Goal: Information Seeking & Learning: Learn about a topic

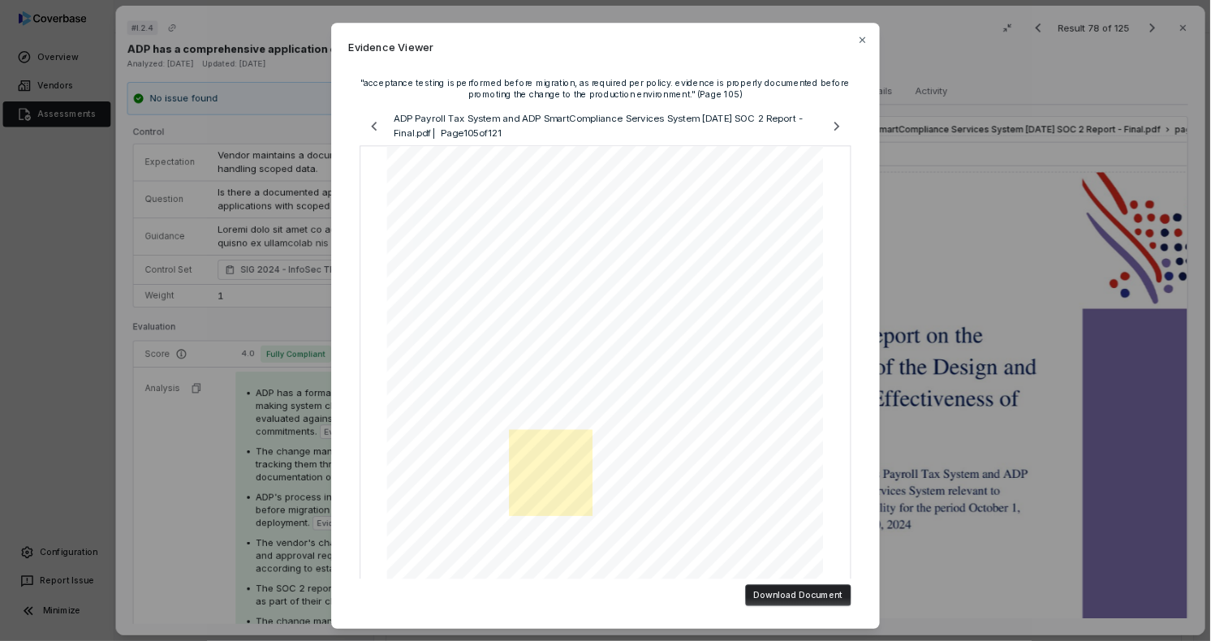
scroll to position [144, 0]
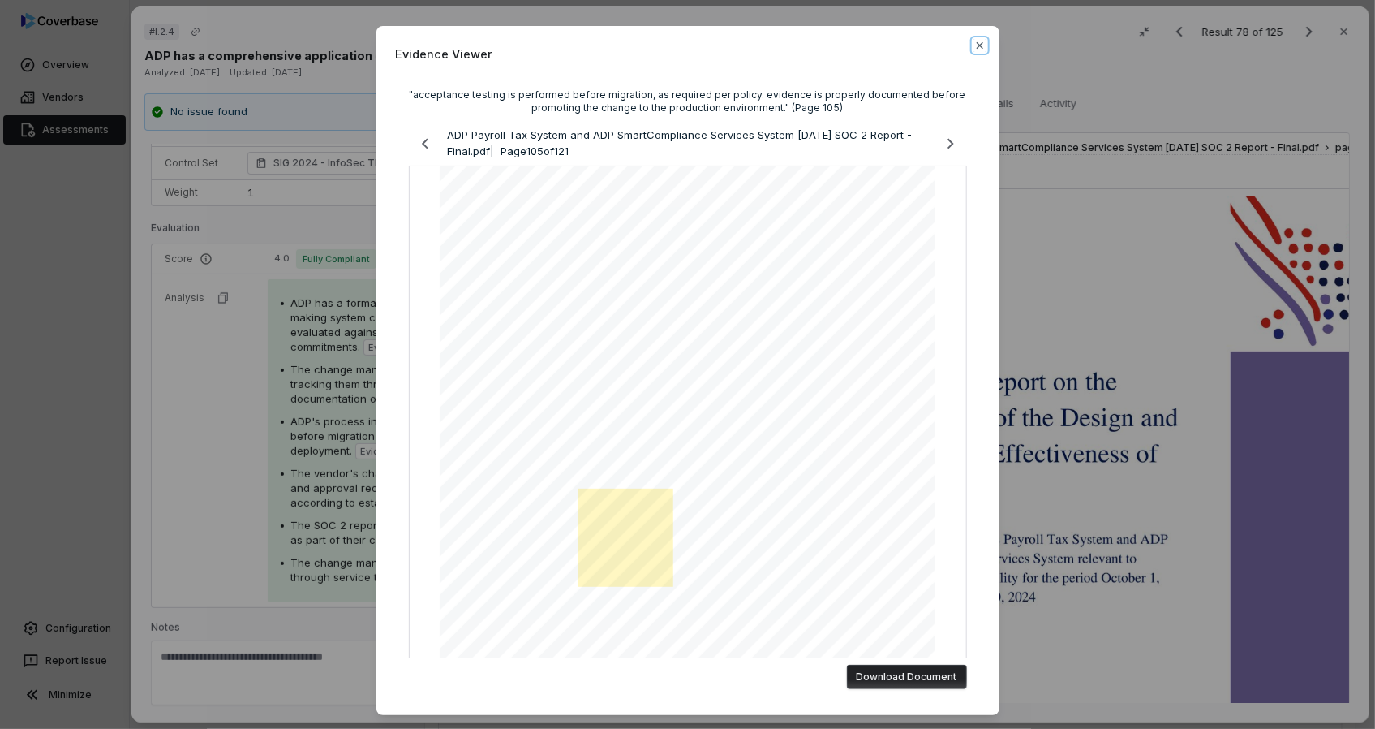
click at [974, 50] on icon "button" at bounding box center [980, 45] width 13 height 13
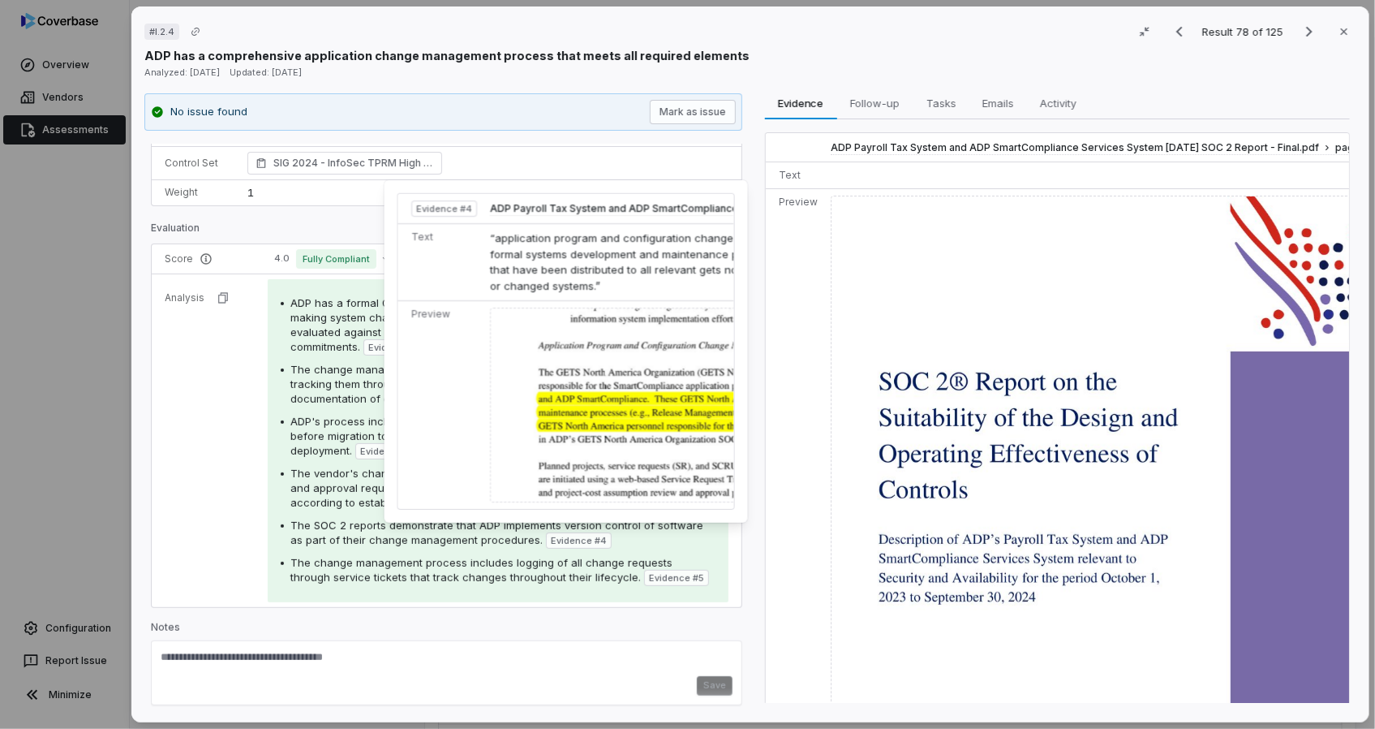
click at [600, 397] on img at bounding box center [761, 405] width 543 height 195
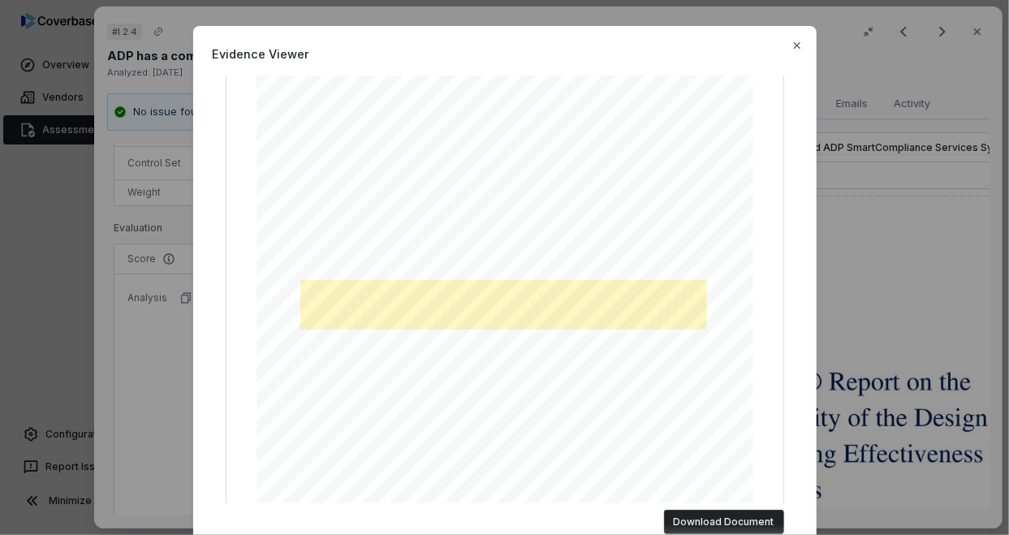
scroll to position [325, 0]
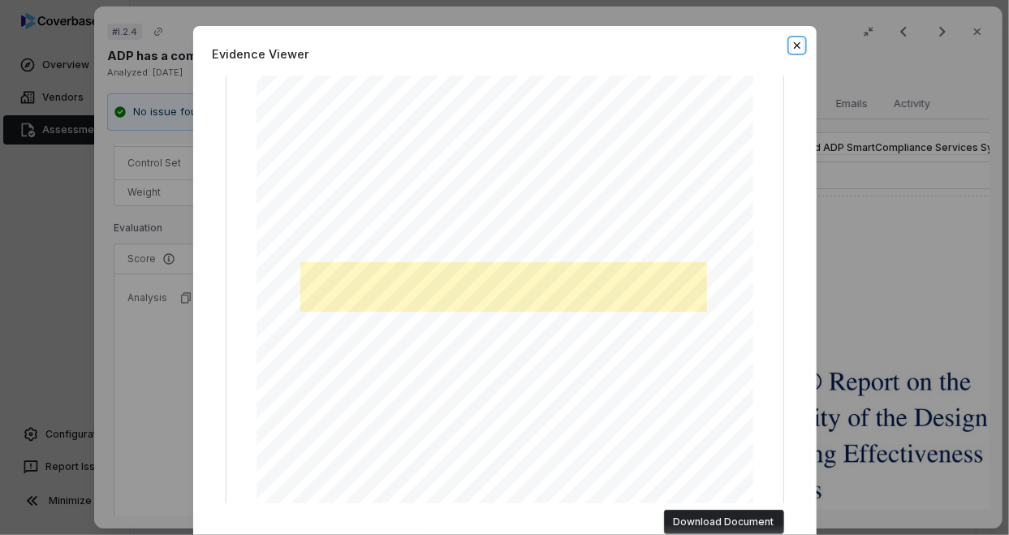
click at [796, 45] on icon "button" at bounding box center [796, 45] width 13 height 13
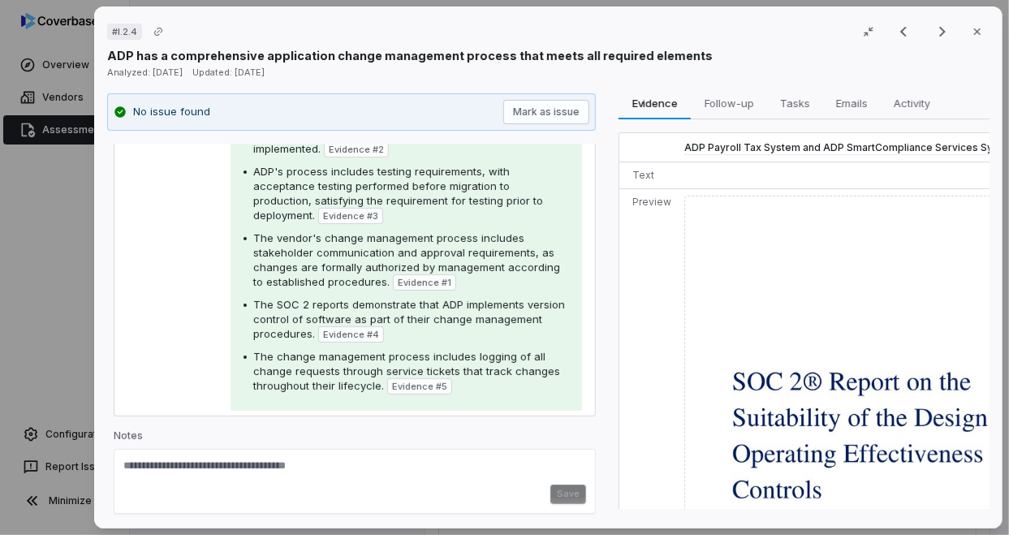
scroll to position [425, 0]
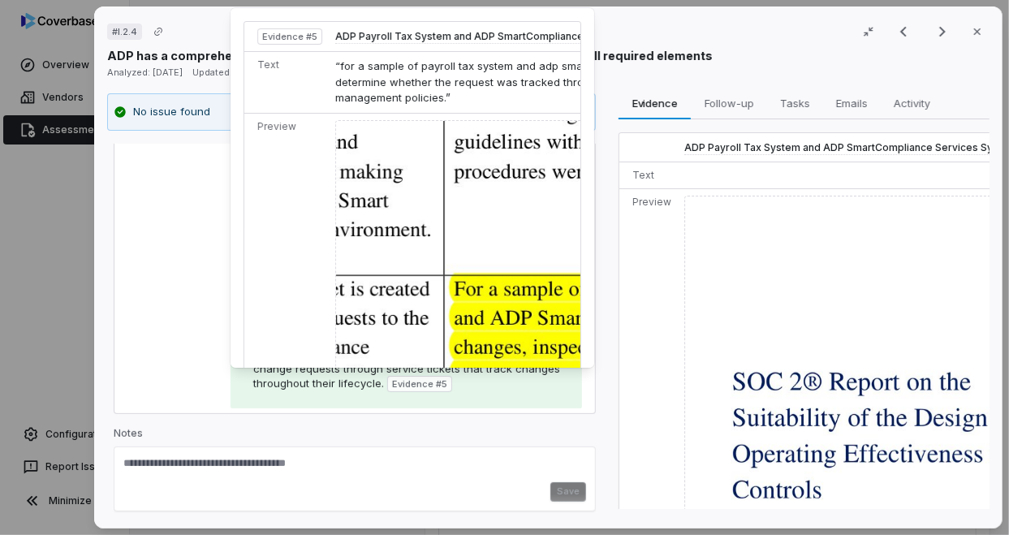
click at [496, 328] on img at bounding box center [608, 389] width 547 height 539
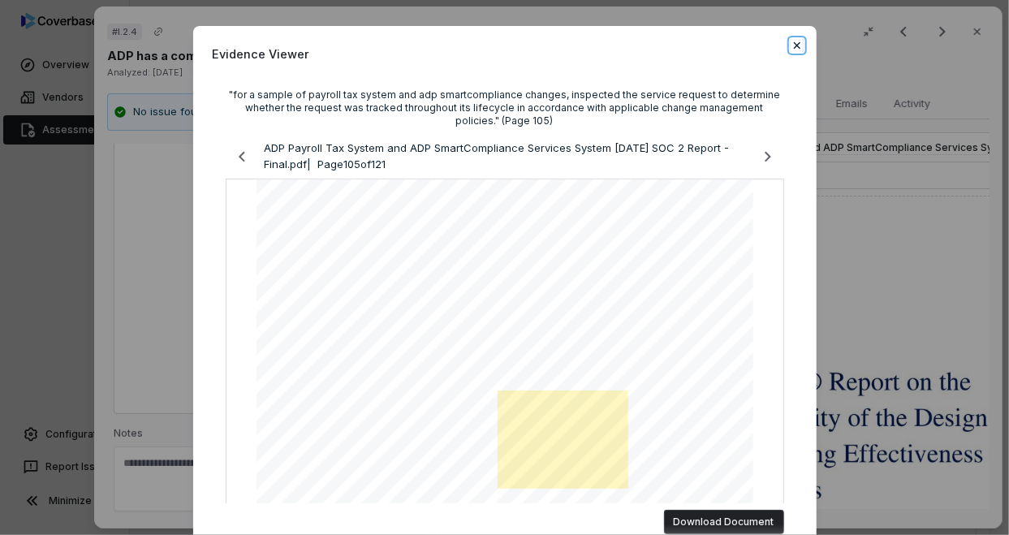
click at [795, 49] on icon "button" at bounding box center [796, 45] width 13 height 13
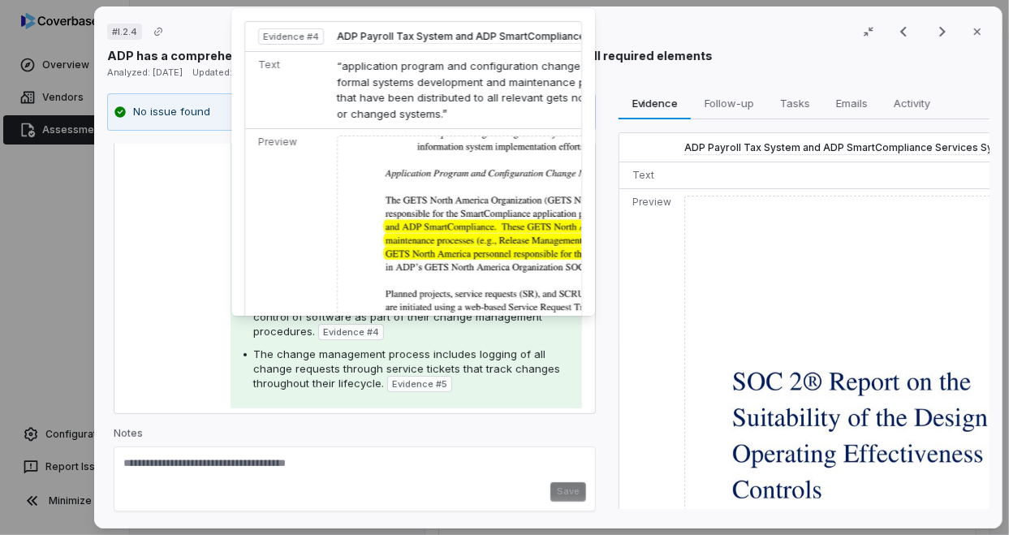
click at [445, 252] on img at bounding box center [609, 233] width 543 height 195
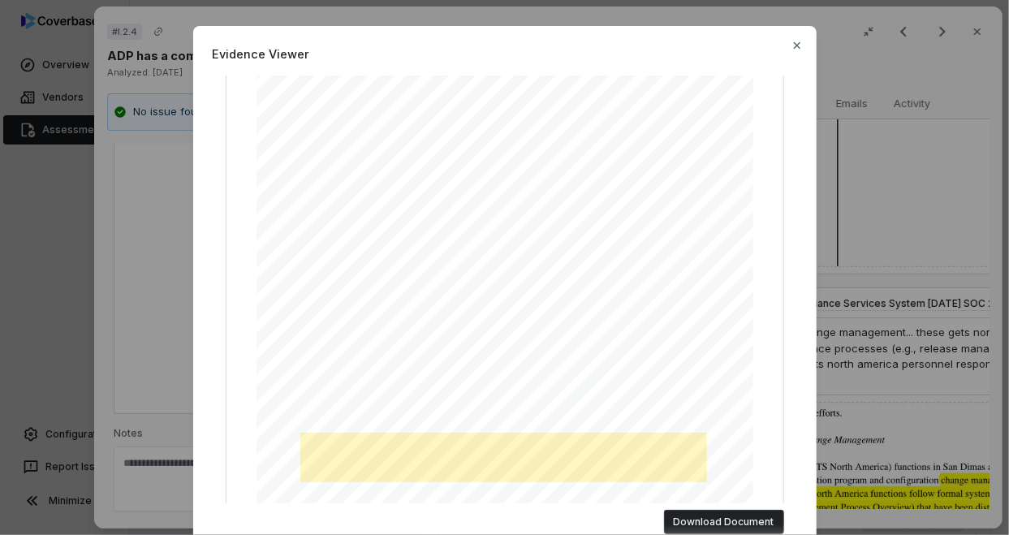
scroll to position [0, 0]
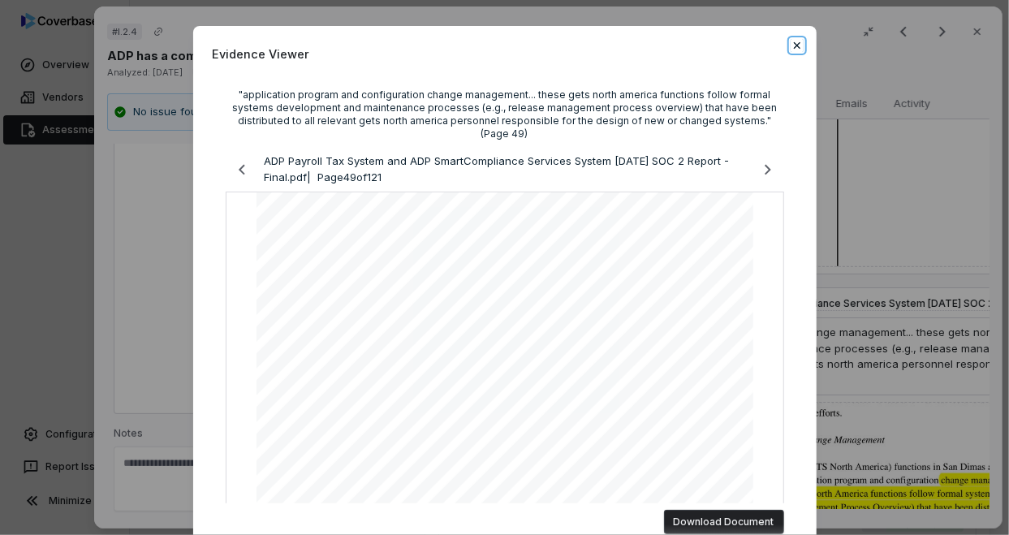
click at [796, 46] on icon "button" at bounding box center [796, 45] width 13 height 13
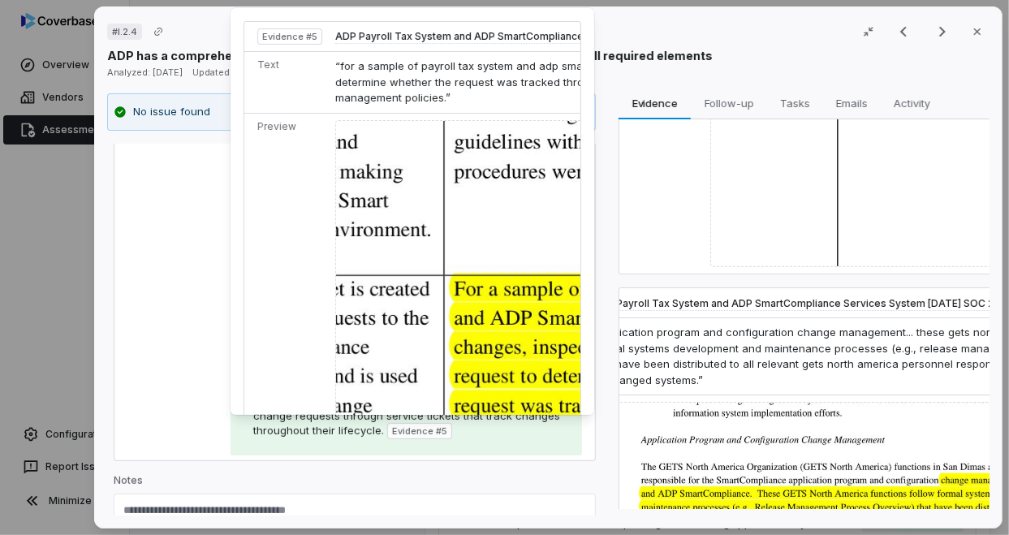
scroll to position [425, 0]
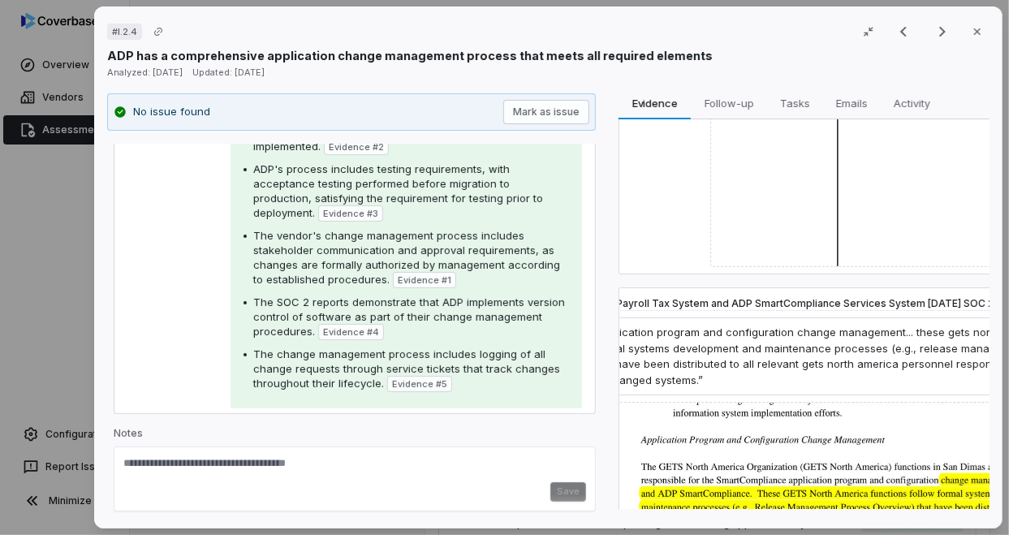
click at [297, 167] on span "ADP's process includes testing requirements, with acceptance testing performed …" at bounding box center [398, 190] width 290 height 57
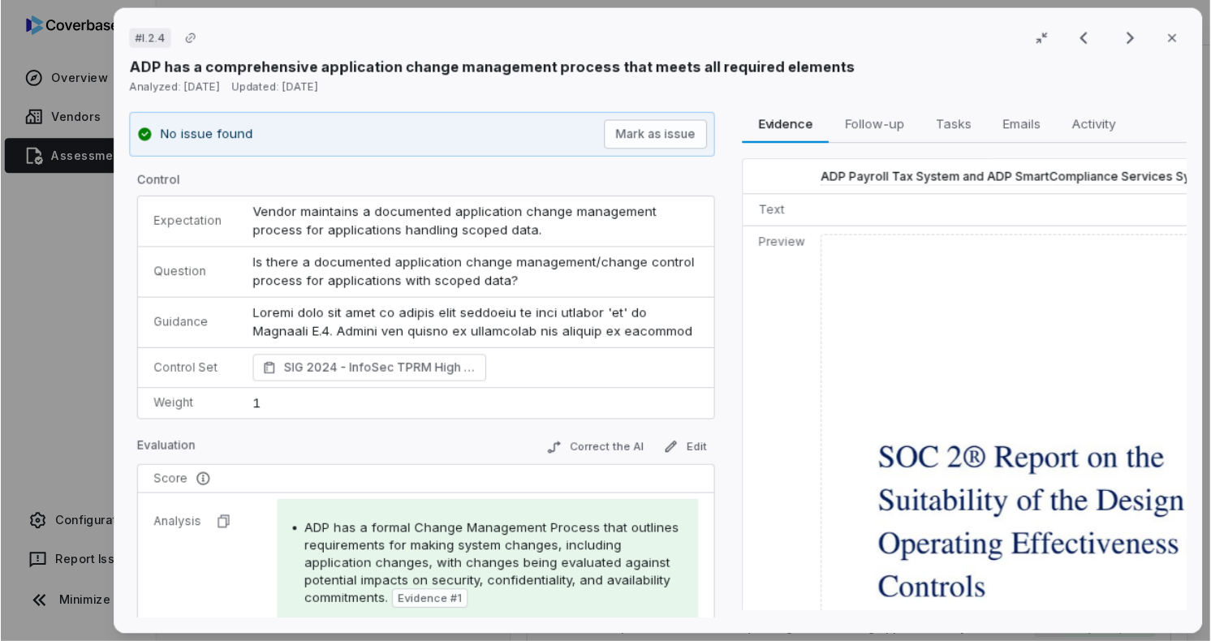
scroll to position [1842, 0]
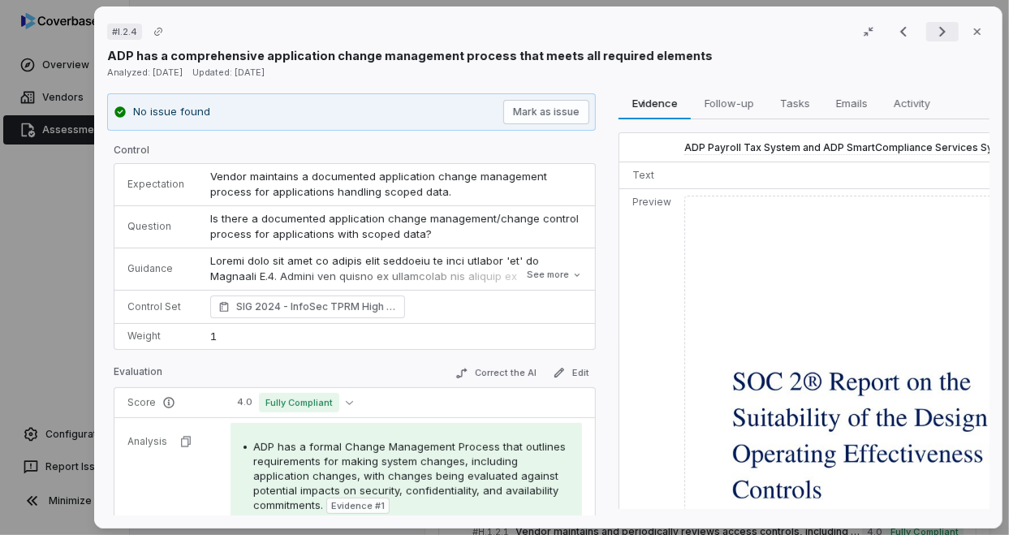
click at [934, 24] on icon "Next result" at bounding box center [941, 31] width 19 height 19
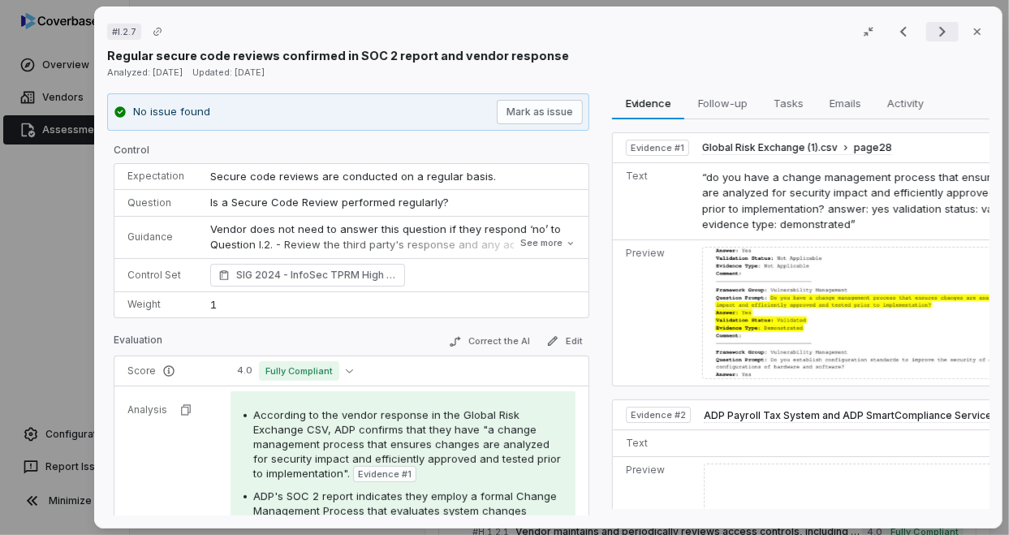
click at [934, 24] on icon "Next result" at bounding box center [941, 31] width 19 height 19
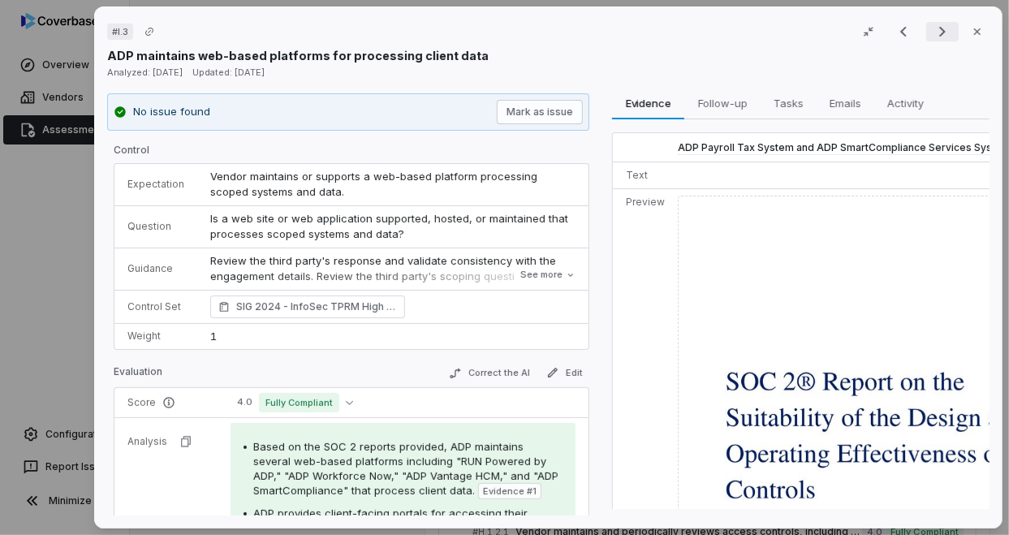
click at [934, 24] on icon "Next result" at bounding box center [941, 31] width 19 height 19
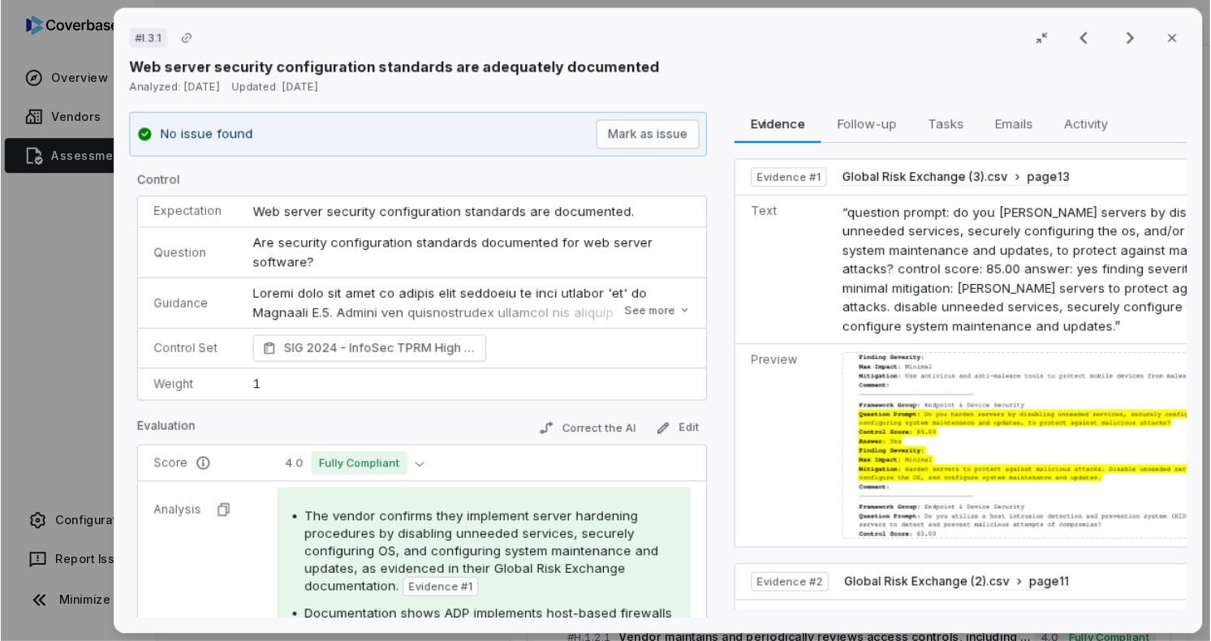
scroll to position [1842, 0]
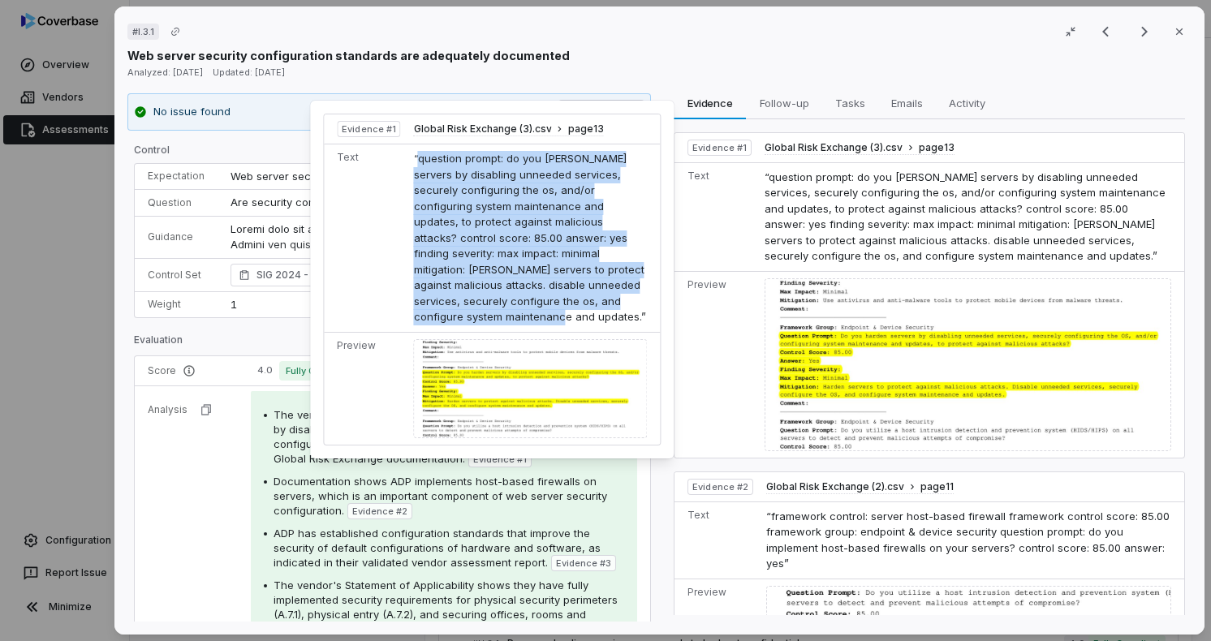
drag, startPoint x: 415, startPoint y: 161, endPoint x: 543, endPoint y: 302, distance: 190.7
click at [543, 302] on span "“question prompt: do you [PERSON_NAME] servers by disabling unneeded services, …" at bounding box center [530, 237] width 232 height 171
copy span "question prompt: do you [PERSON_NAME] servers by disabling unneeded services, s…"
click at [437, 493] on span "Documentation shows ADP implements host-based firewalls on servers, which is an…" at bounding box center [440, 496] width 334 height 42
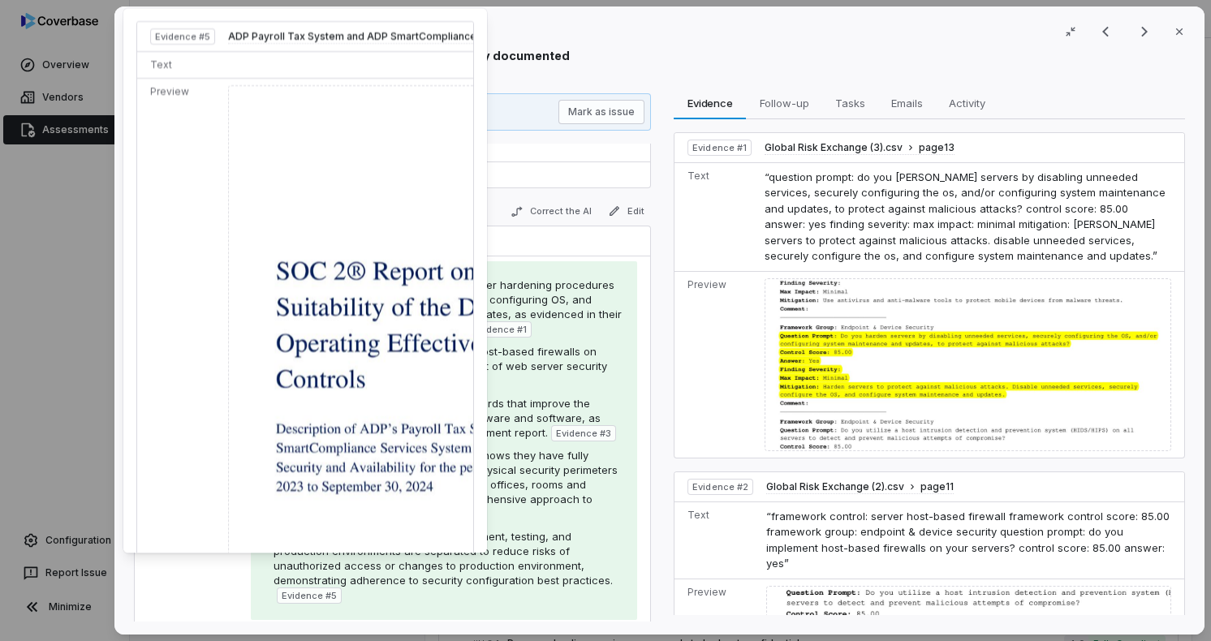
scroll to position [235, 0]
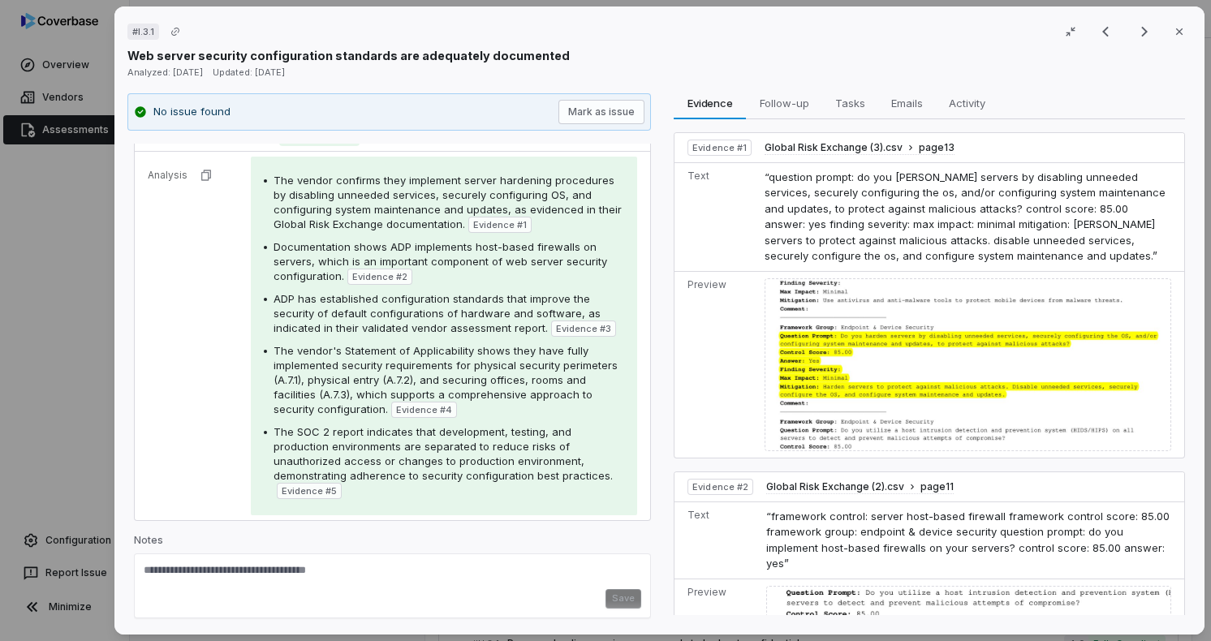
drag, startPoint x: 518, startPoint y: 363, endPoint x: 510, endPoint y: 346, distance: 18.1
click at [518, 363] on span "The vendor's Statement of Applicability shows they have fully implemented secur…" at bounding box center [445, 379] width 344 height 71
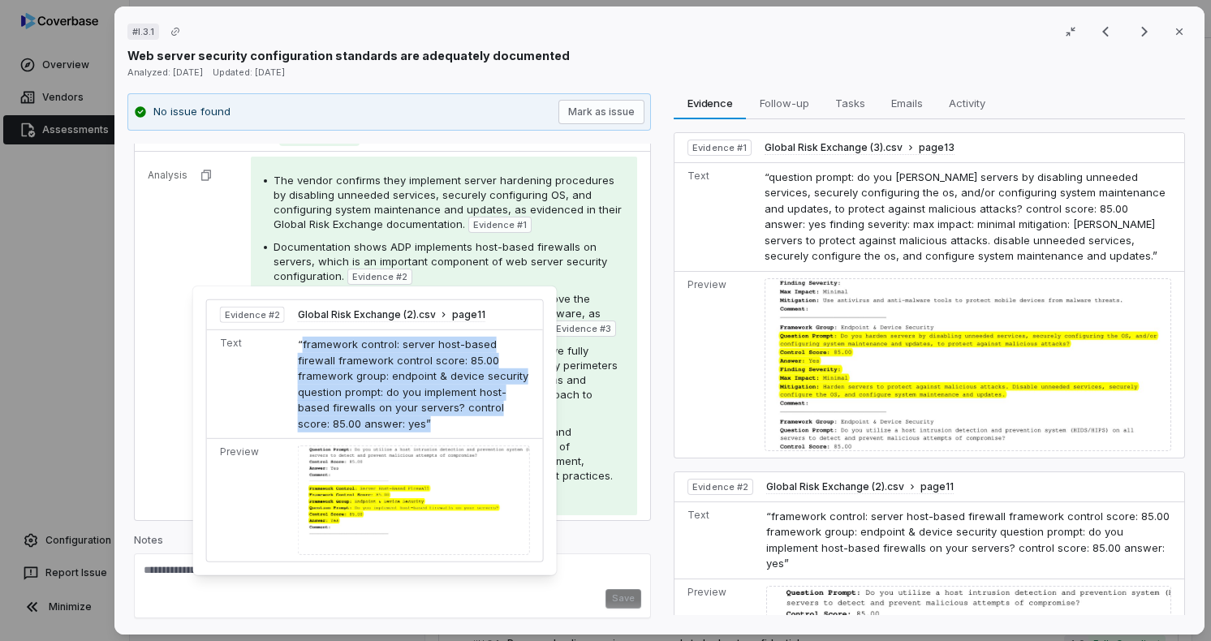
drag, startPoint x: 300, startPoint y: 344, endPoint x: 352, endPoint y: 427, distance: 97.7
click at [352, 427] on td "“framework control: server host-based firewall framework control score: 85.00 f…" at bounding box center [417, 383] width 252 height 109
copy span "framework control: server host-based firewall framework control score: 85.00 fr…"
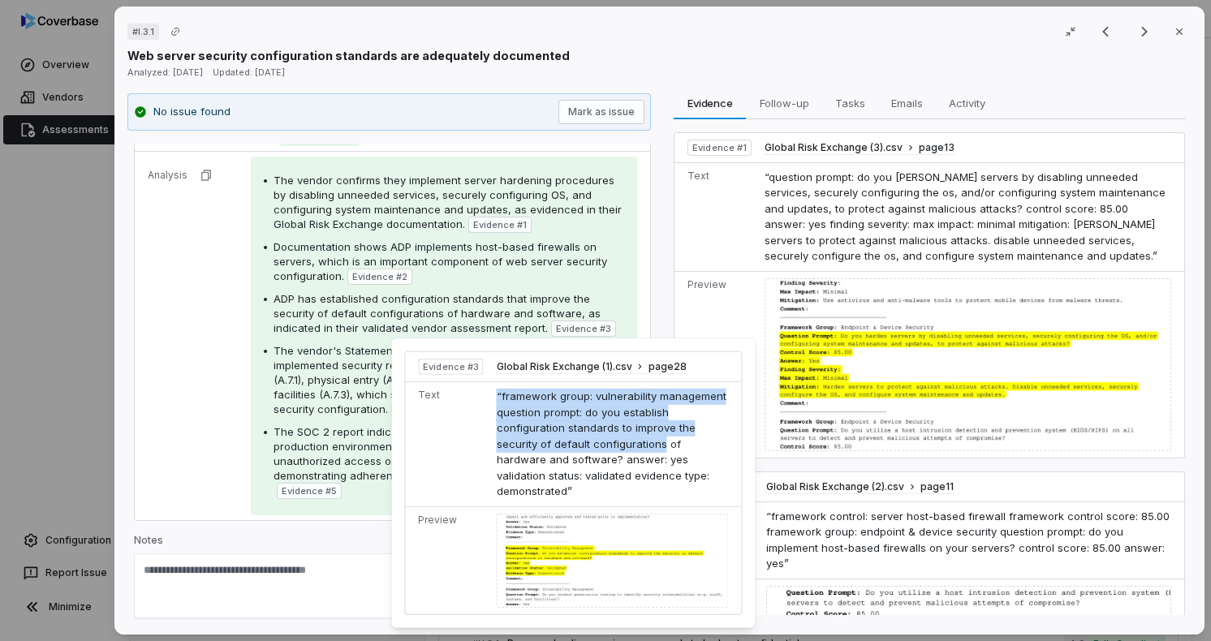
drag, startPoint x: 489, startPoint y: 395, endPoint x: 619, endPoint y: 454, distance: 142.7
click at [591, 442] on td "“framework group: vulnerability management question prompt: do you establish co…" at bounding box center [616, 443] width 252 height 125
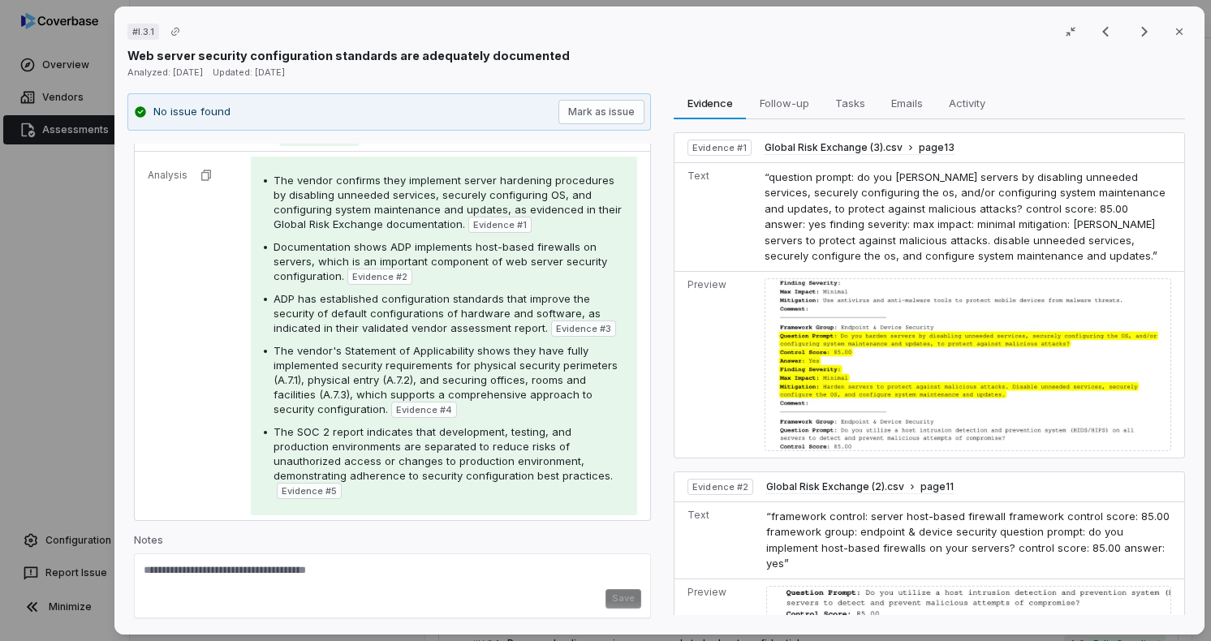
drag, startPoint x: 619, startPoint y: 454, endPoint x: 639, endPoint y: 474, distance: 27.5
click at [639, 474] on td "The vendor confirms they implement server hardening procedures by disabling unn…" at bounding box center [444, 335] width 412 height 369
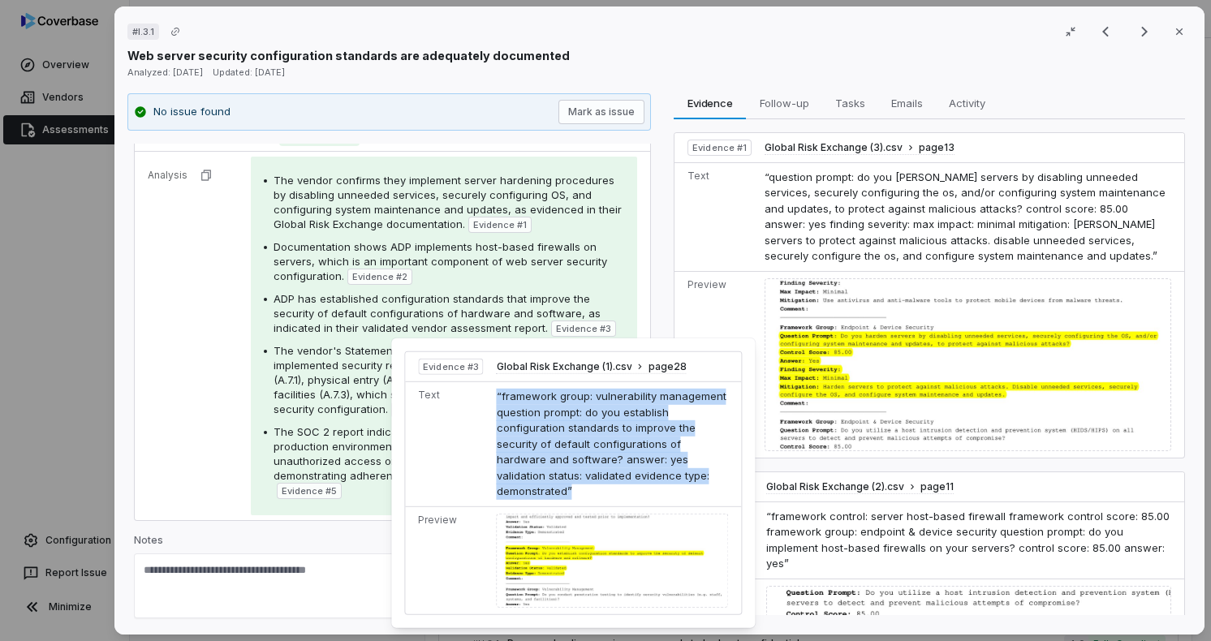
drag, startPoint x: 503, startPoint y: 399, endPoint x: 647, endPoint y: 474, distance: 161.9
click at [647, 474] on td "“framework group: vulnerability management question prompt: do you establish co…" at bounding box center [616, 443] width 252 height 125
copy span "“framework group: vulnerability management question prompt: do you establish co…"
drag, startPoint x: 493, startPoint y: 396, endPoint x: 675, endPoint y: 486, distance: 202.9
click at [634, 474] on td "“framework group: vulnerability management question prompt: do you establish co…" at bounding box center [616, 443] width 252 height 125
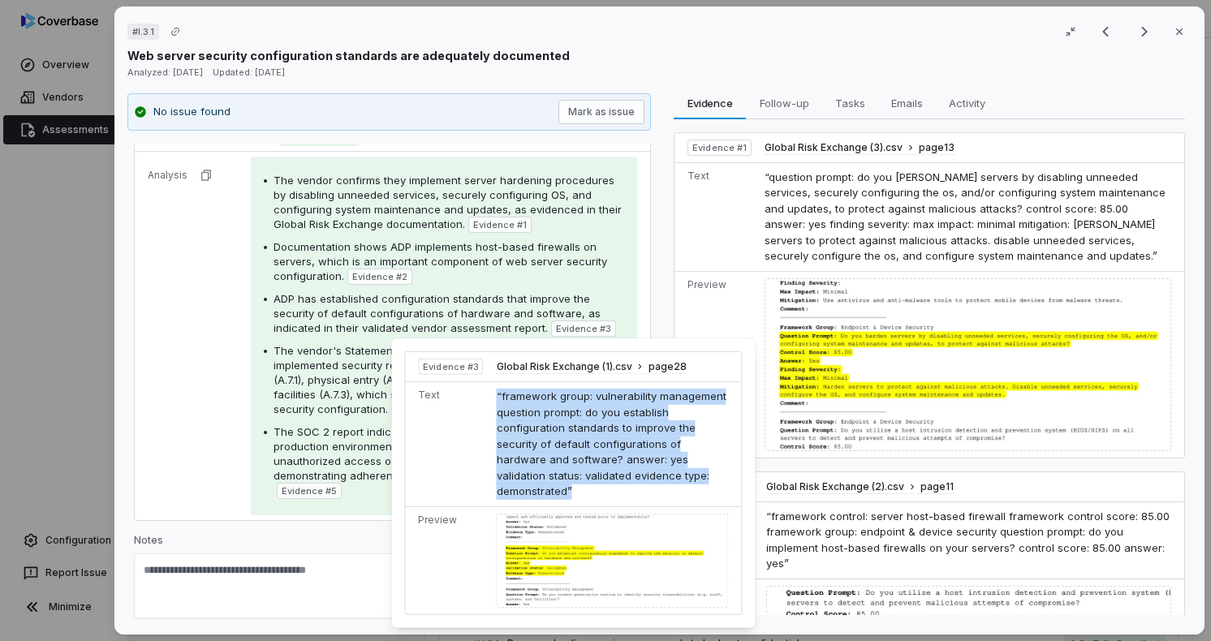
copy span "“framework group: vulnerability management question prompt: do you establish co…"
drag, startPoint x: 209, startPoint y: 334, endPoint x: 340, endPoint y: 273, distance: 144.1
click at [209, 334] on tr "Analysis The vendor confirms they implement server hardening procedures by disa…" at bounding box center [392, 335] width 515 height 369
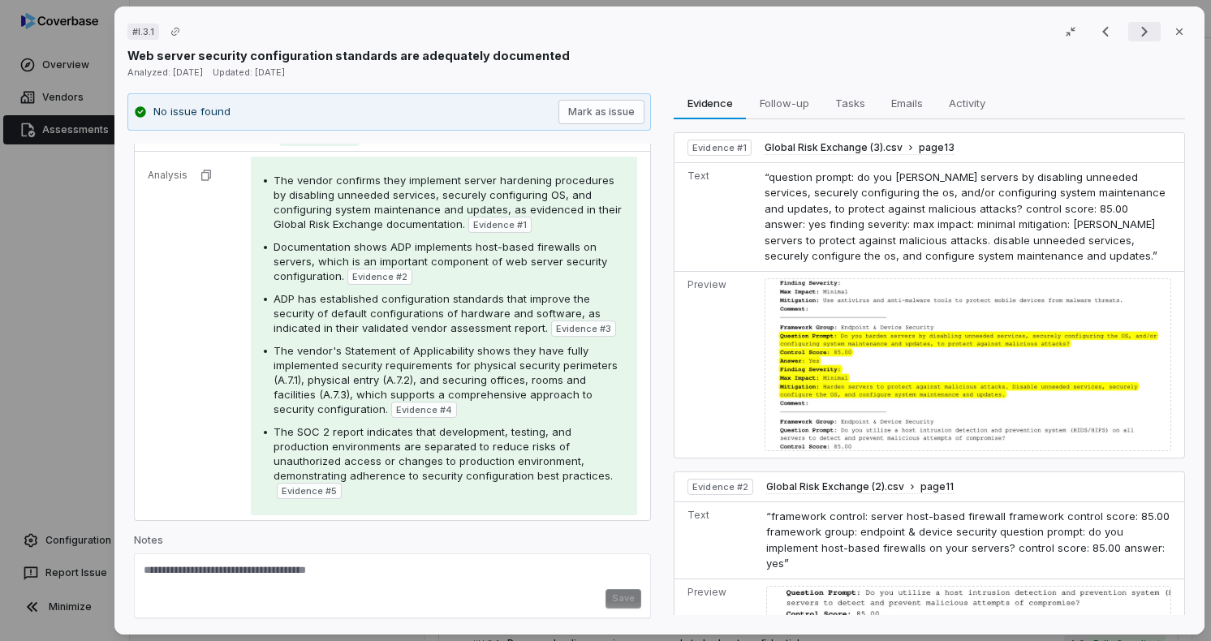
click at [1148, 35] on button "Next result" at bounding box center [1144, 31] width 32 height 19
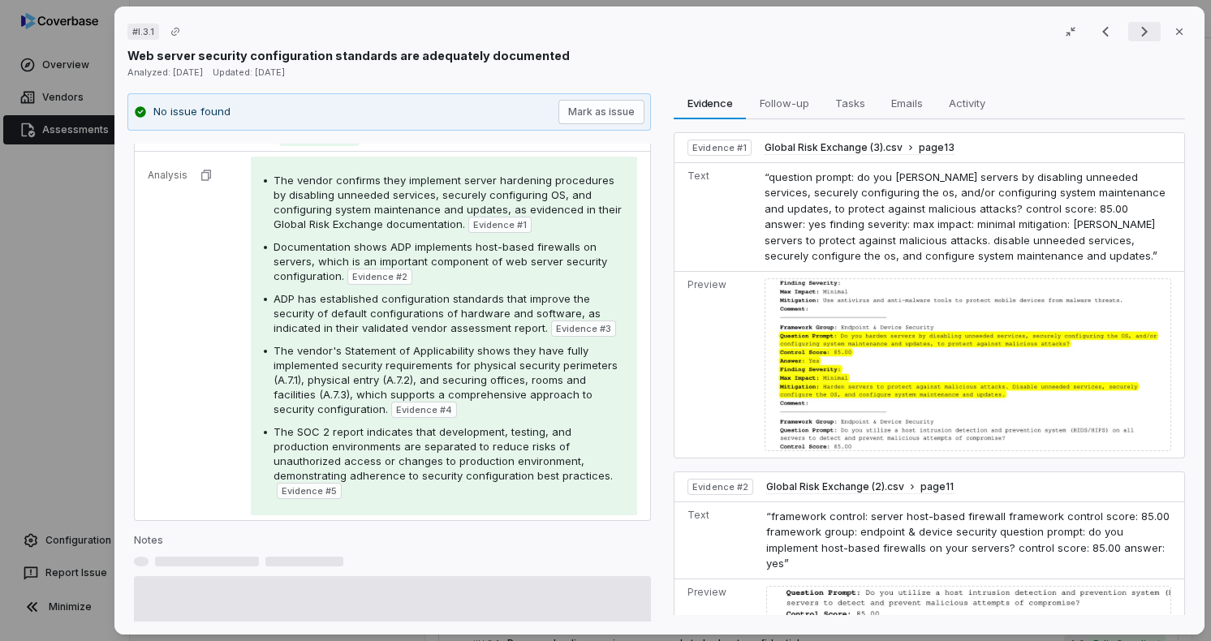
scroll to position [173, 0]
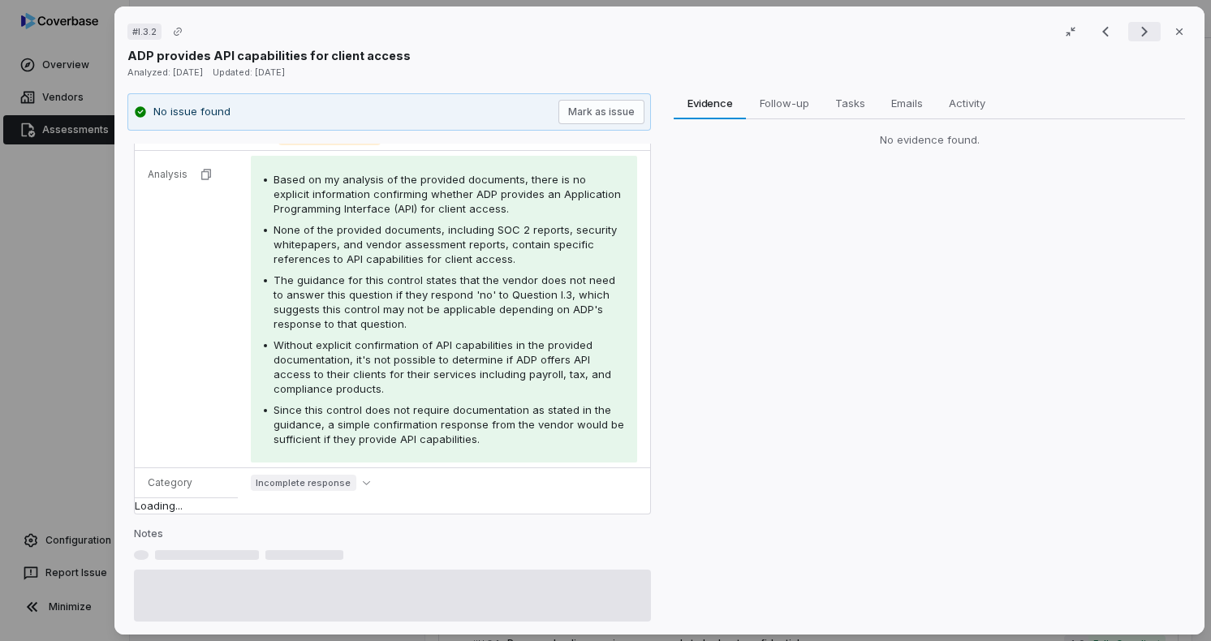
click at [1148, 35] on button "Next result" at bounding box center [1144, 31] width 32 height 19
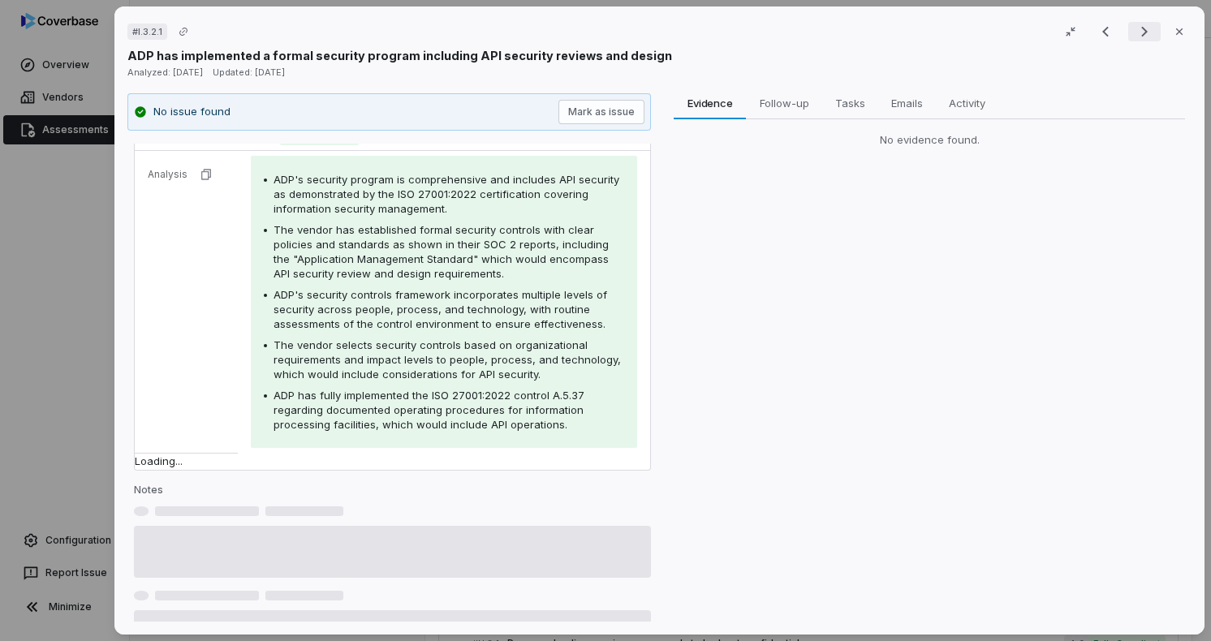
click at [1148, 35] on button "Next result" at bounding box center [1144, 31] width 32 height 19
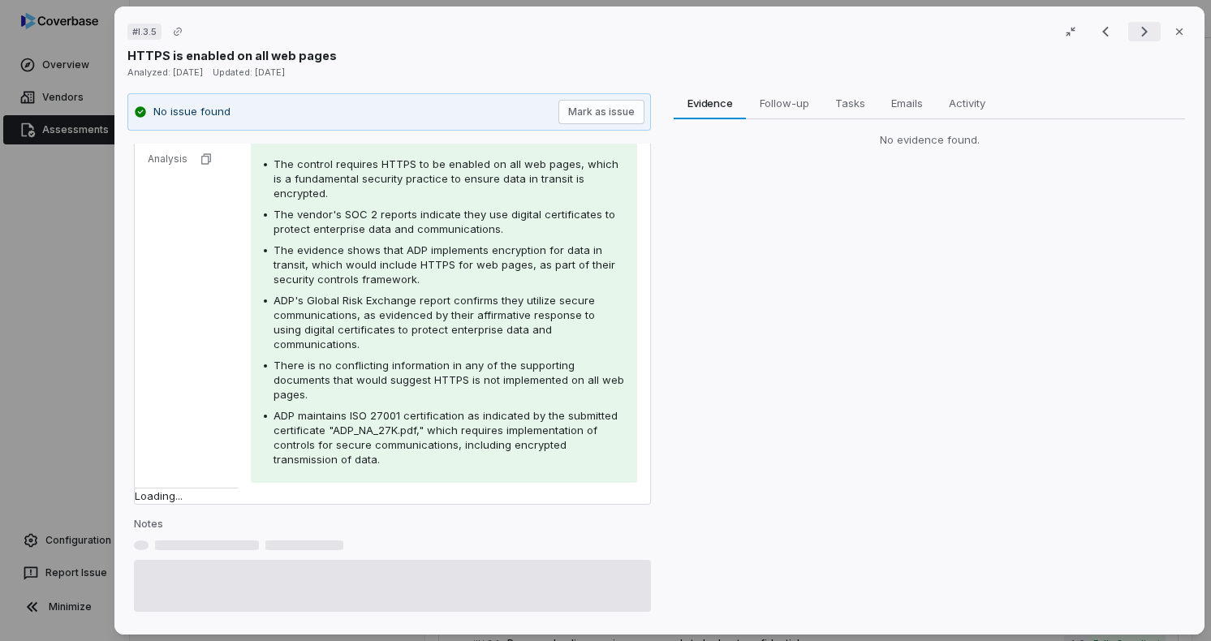
scroll to position [173, 0]
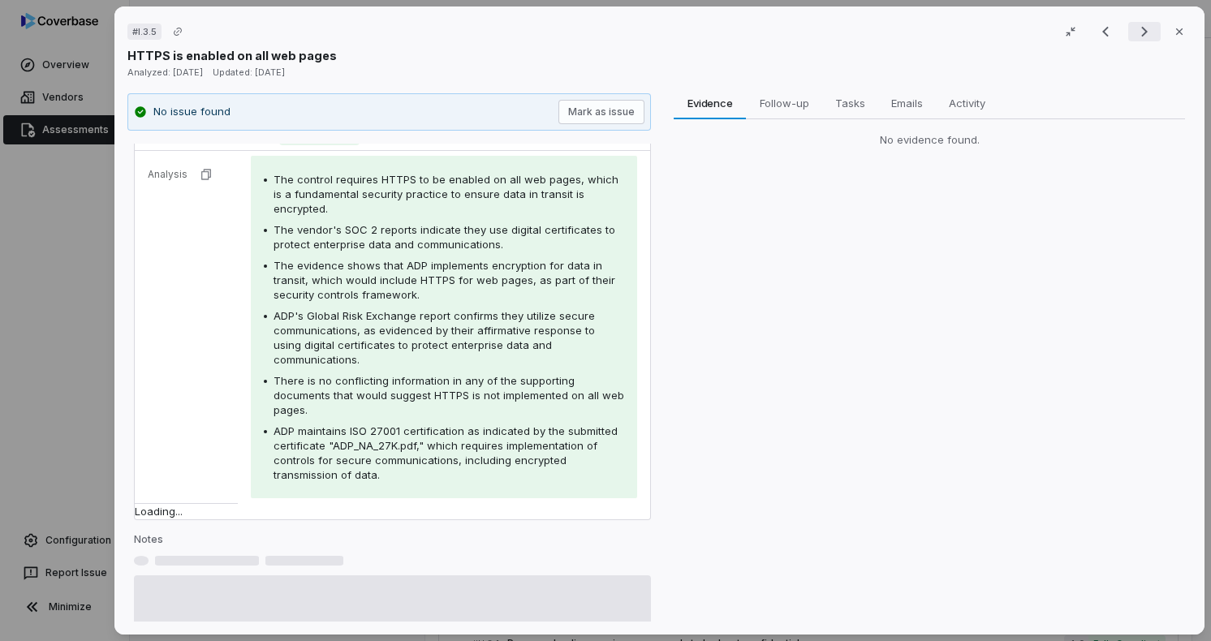
click at [1148, 35] on button "Next result" at bounding box center [1144, 31] width 32 height 19
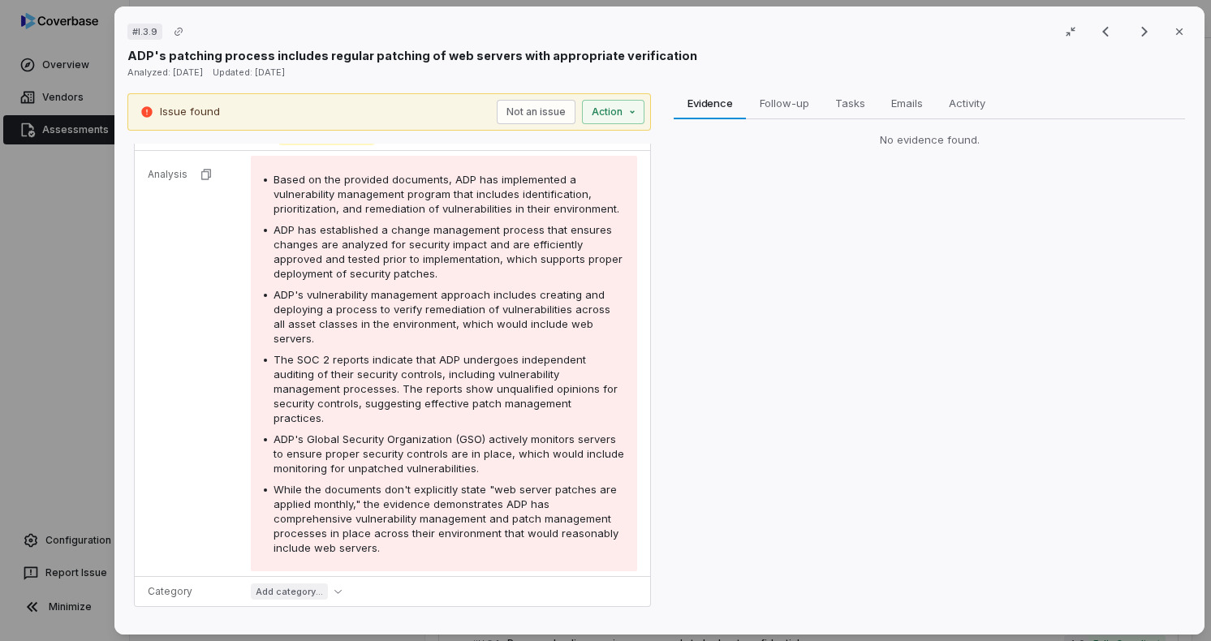
scroll to position [251, 0]
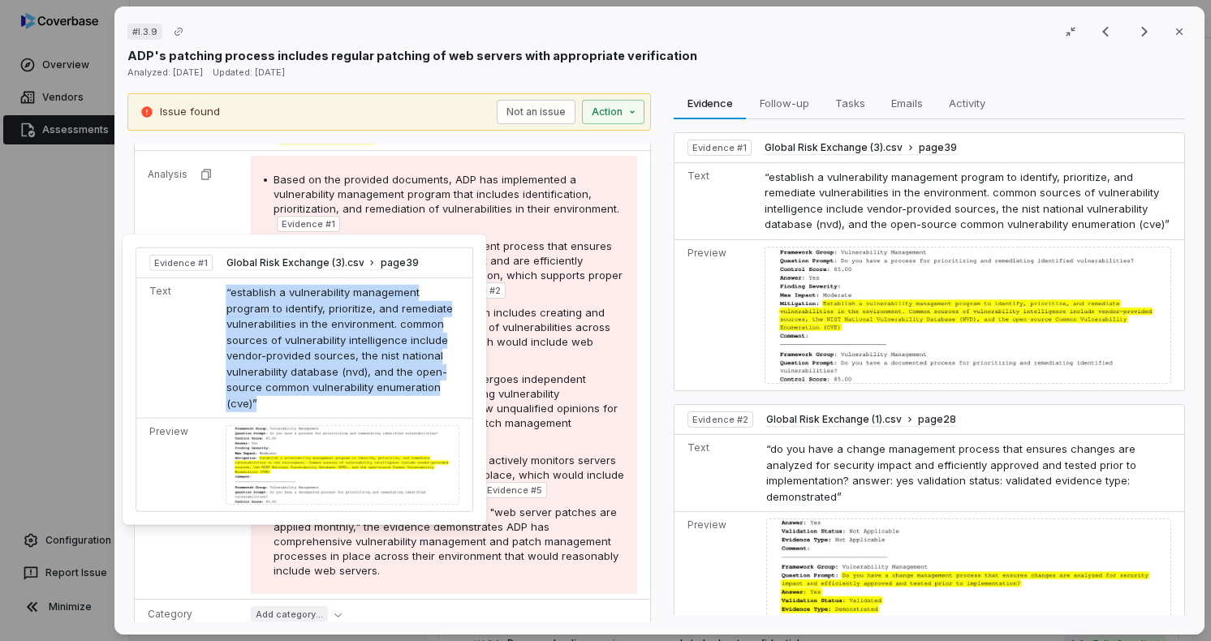
drag, startPoint x: 222, startPoint y: 291, endPoint x: 396, endPoint y: 386, distance: 198.6
click at [396, 386] on td "“establish a vulnerability management program to identify, prioritize, and reme…" at bounding box center [346, 348] width 253 height 140
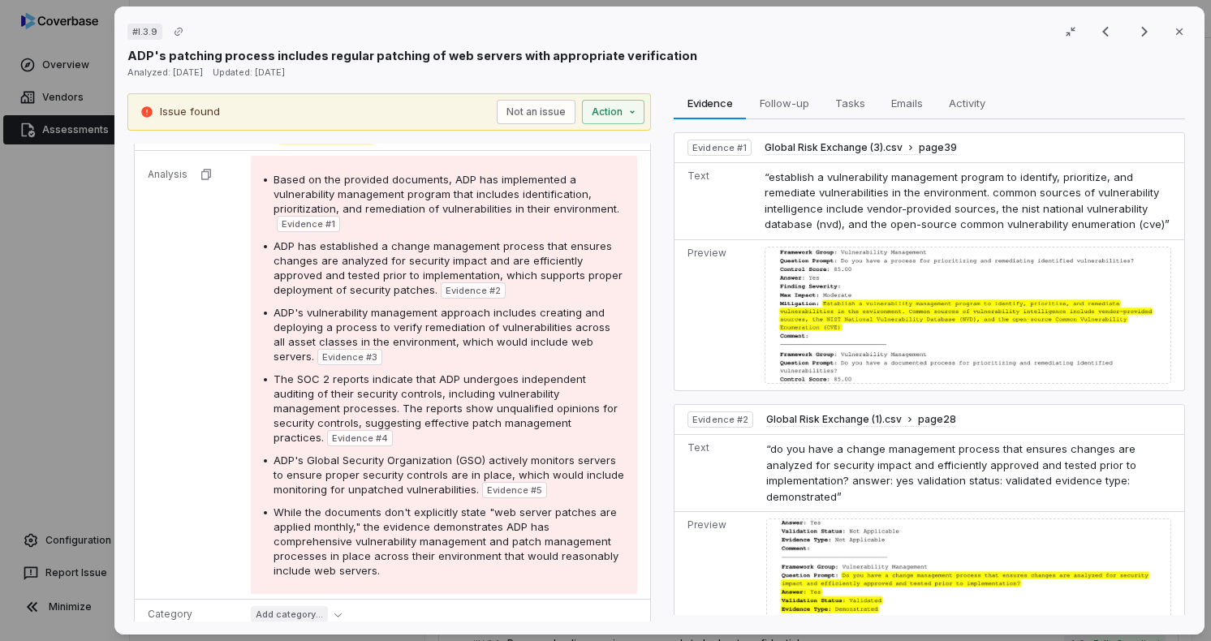
click at [835, 289] on div at bounding box center [967, 316] width 407 height 138
drag, startPoint x: 770, startPoint y: 247, endPoint x: 833, endPoint y: 312, distance: 90.1
click at [833, 312] on div at bounding box center [967, 316] width 407 height 138
click at [857, 143] on span "Global Risk Exchange (3).csv" at bounding box center [833, 147] width 138 height 13
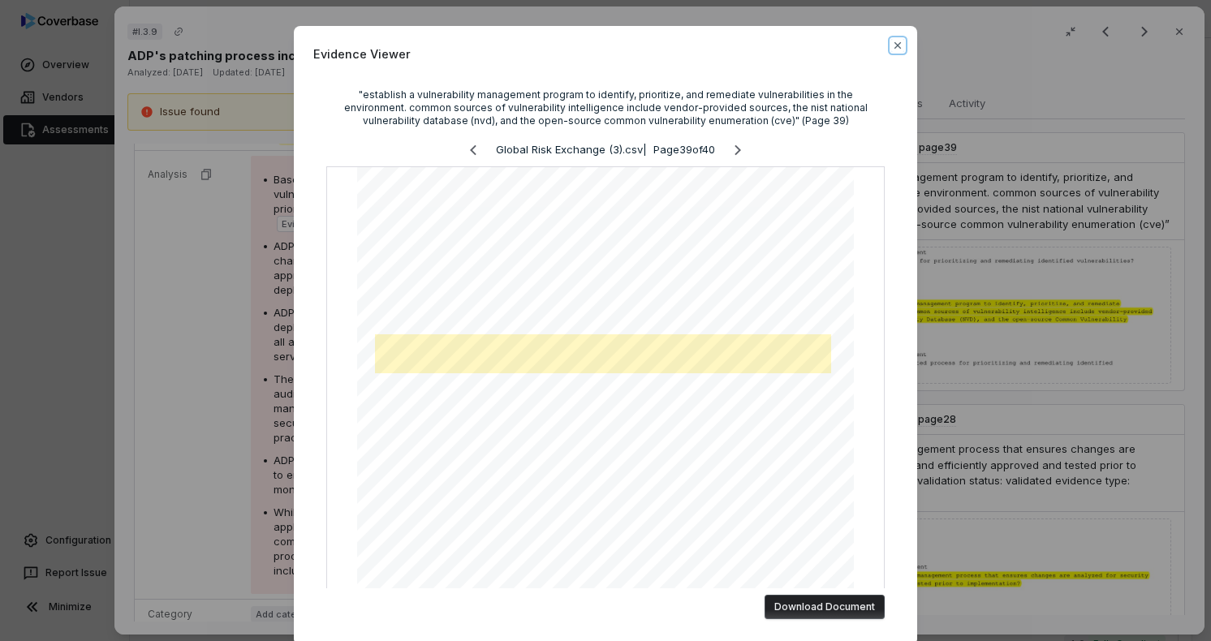
click at [898, 42] on icon "button" at bounding box center [897, 45] width 13 height 13
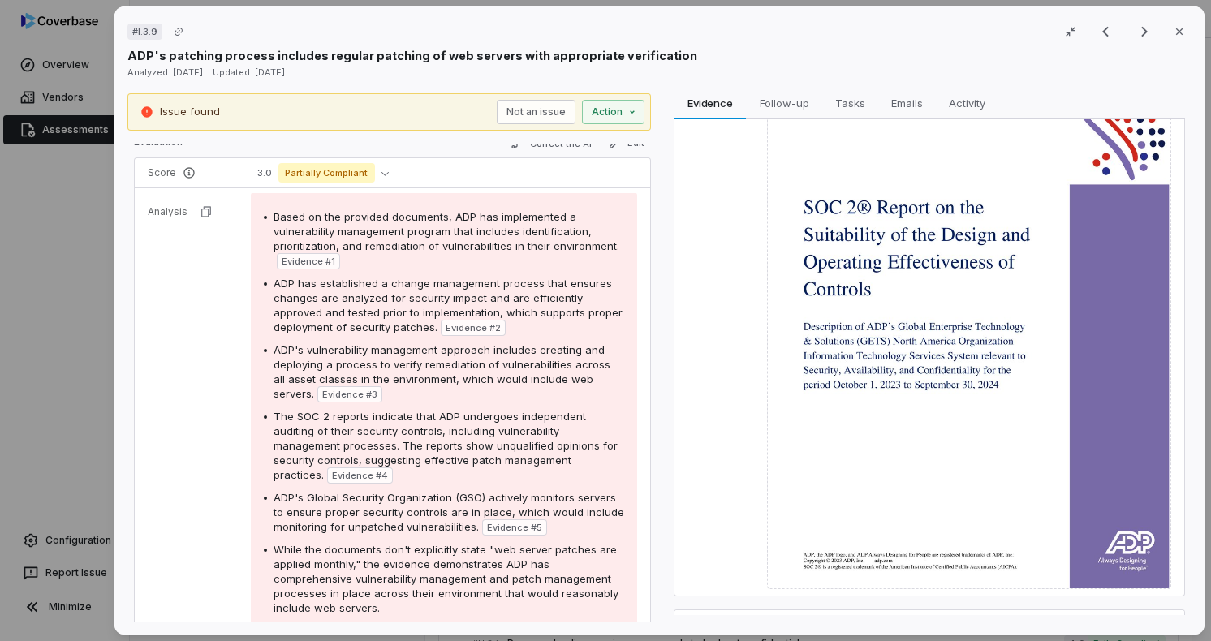
scroll to position [230, 0]
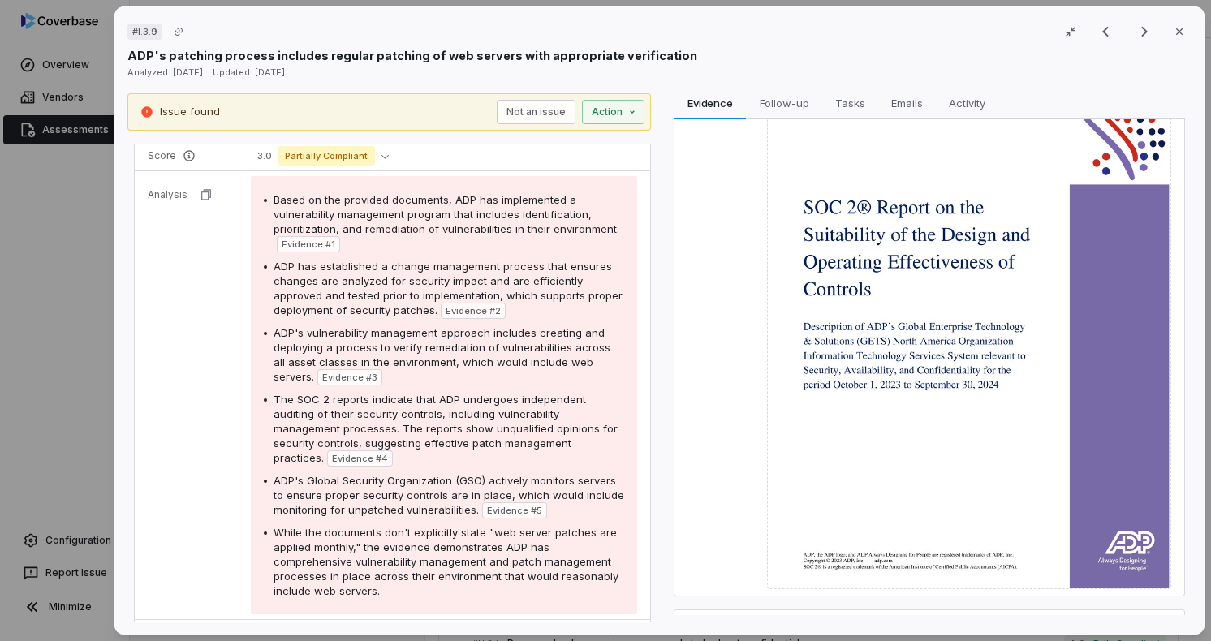
click at [344, 345] on span "ADP's vulnerability management approach includes creating and deploying a proce…" at bounding box center [441, 354] width 337 height 57
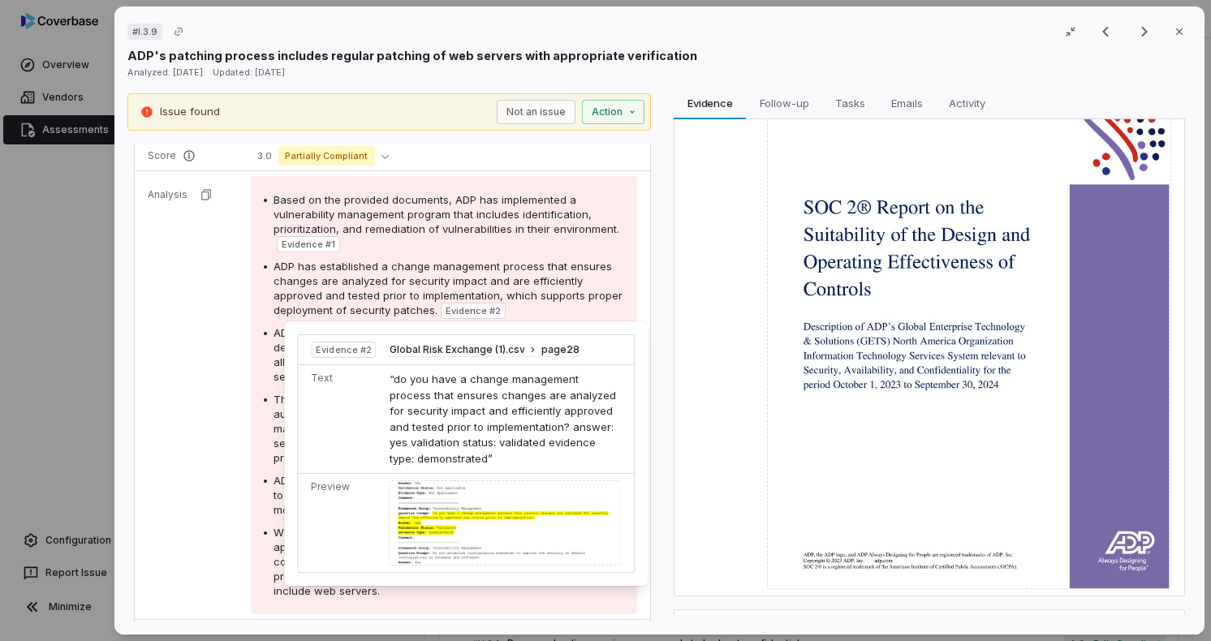
click at [468, 510] on div at bounding box center [506, 522] width 232 height 85
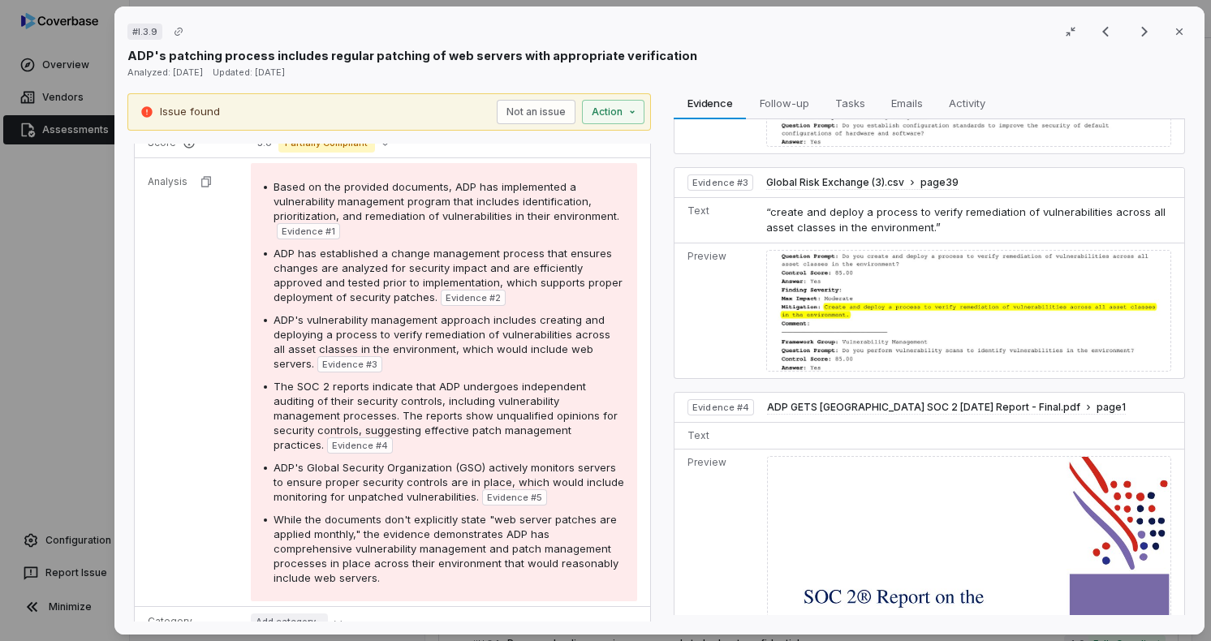
scroll to position [101, 0]
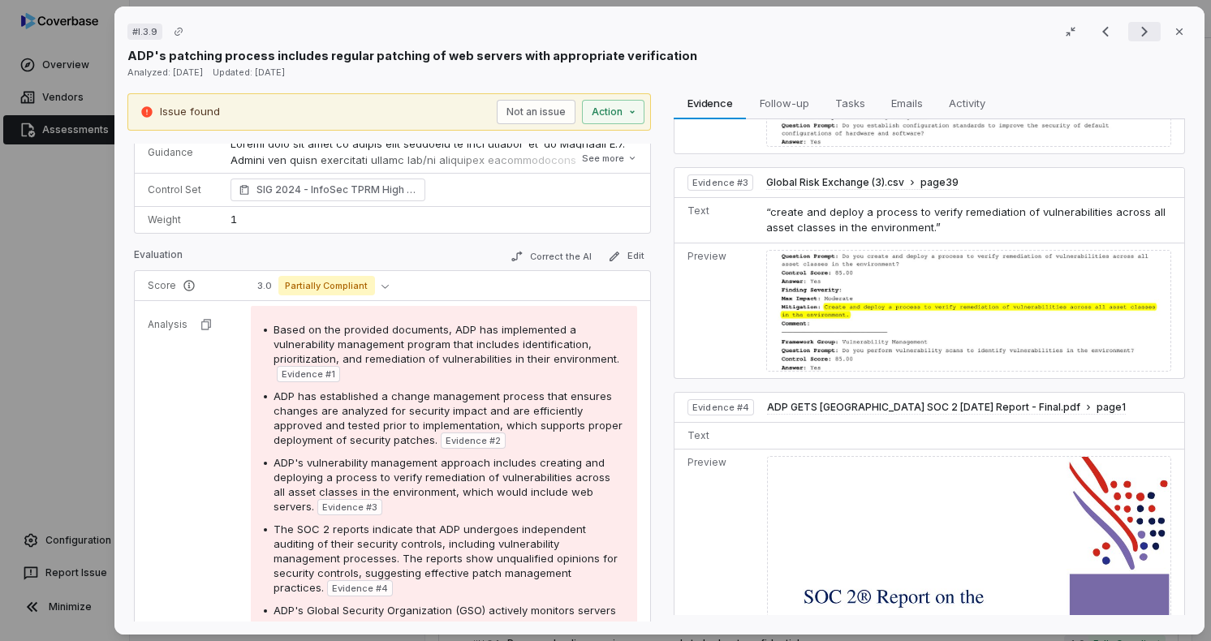
click at [1144, 31] on icon "Next result" at bounding box center [1143, 31] width 19 height 19
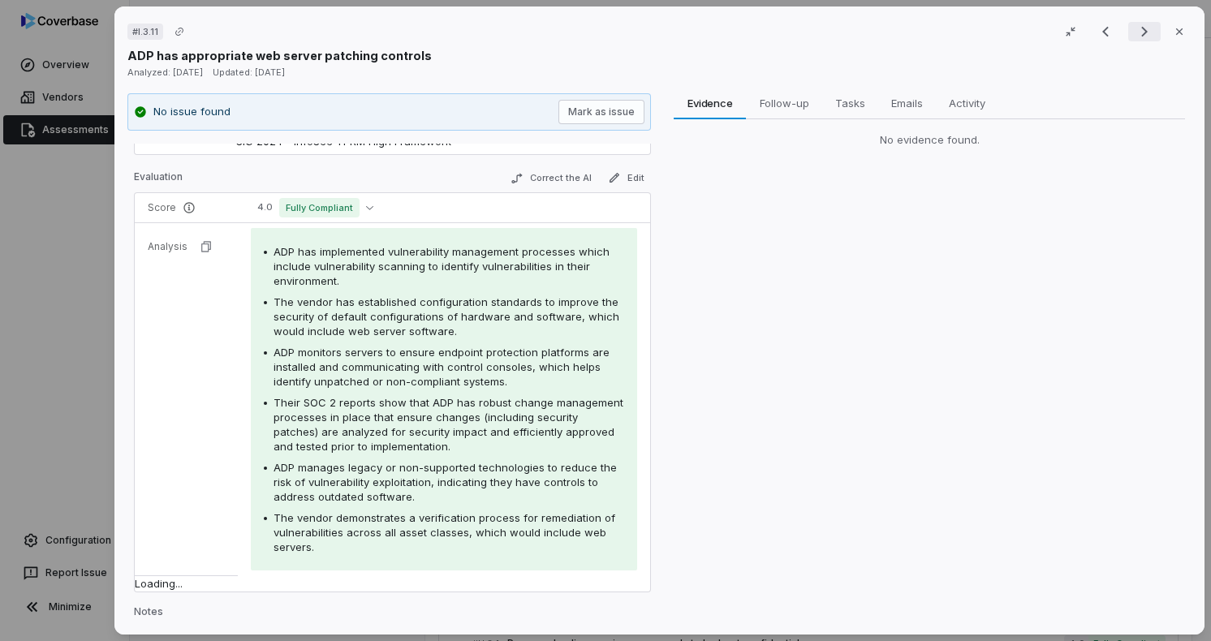
scroll to position [50, 0]
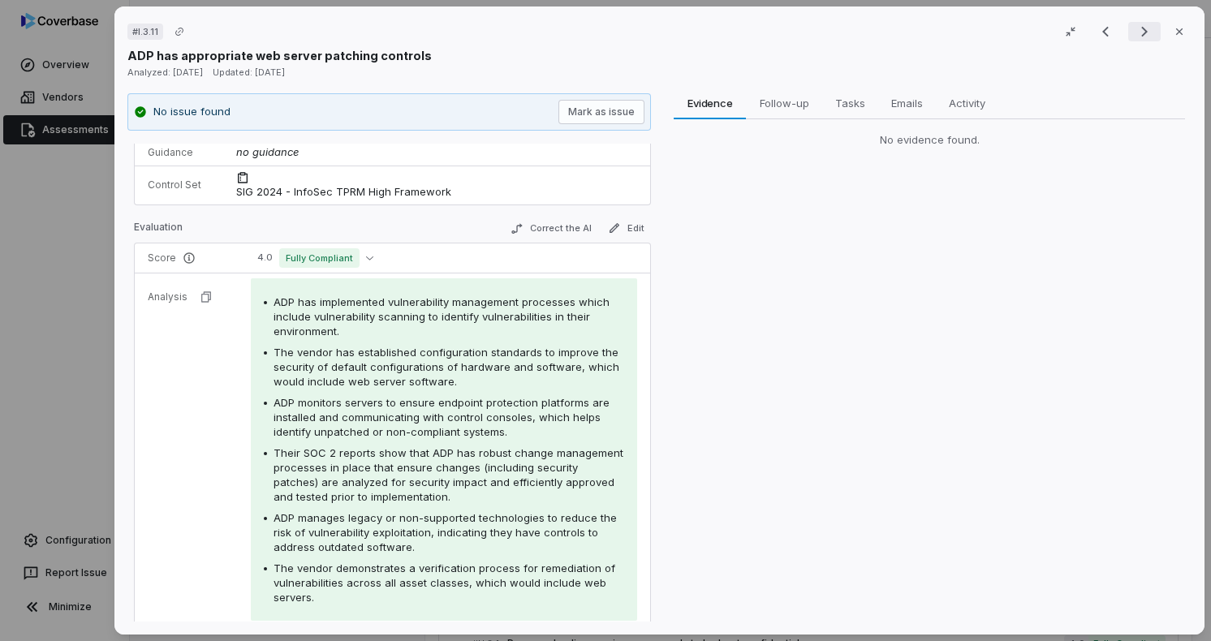
click at [1143, 32] on icon "Next result" at bounding box center [1143, 31] width 19 height 19
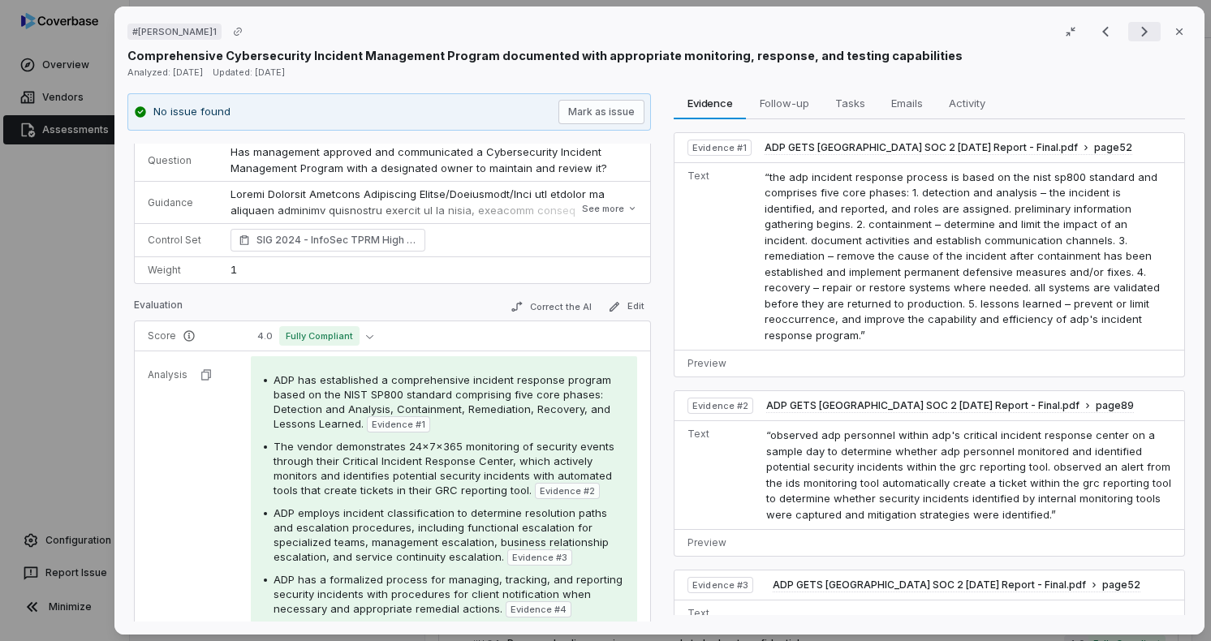
scroll to position [132, 0]
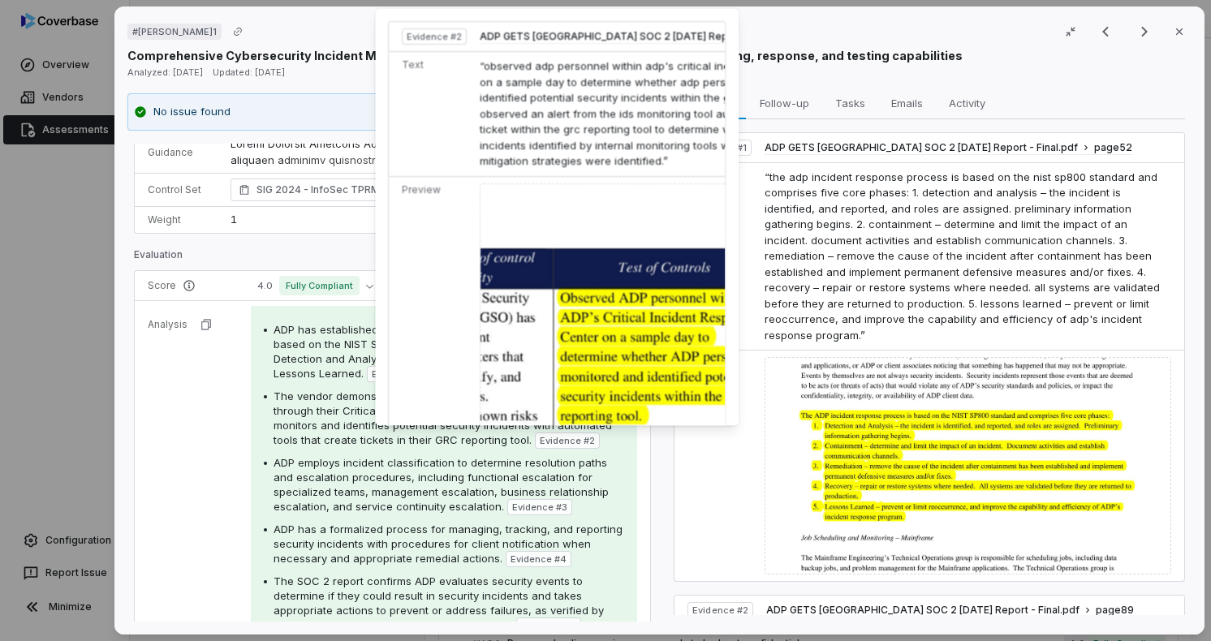
click at [601, 356] on img at bounding box center [664, 444] width 368 height 523
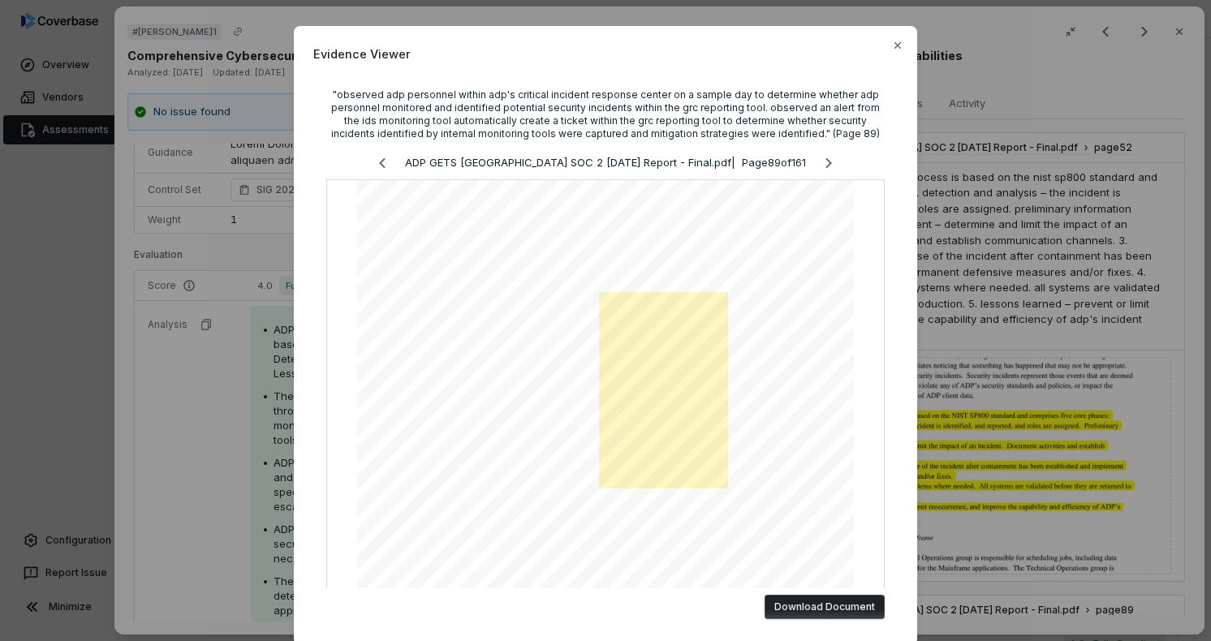
click at [234, 415] on div "Evidence Viewer "observed adp personnel within adp's critical incident response…" at bounding box center [605, 320] width 1211 height 641
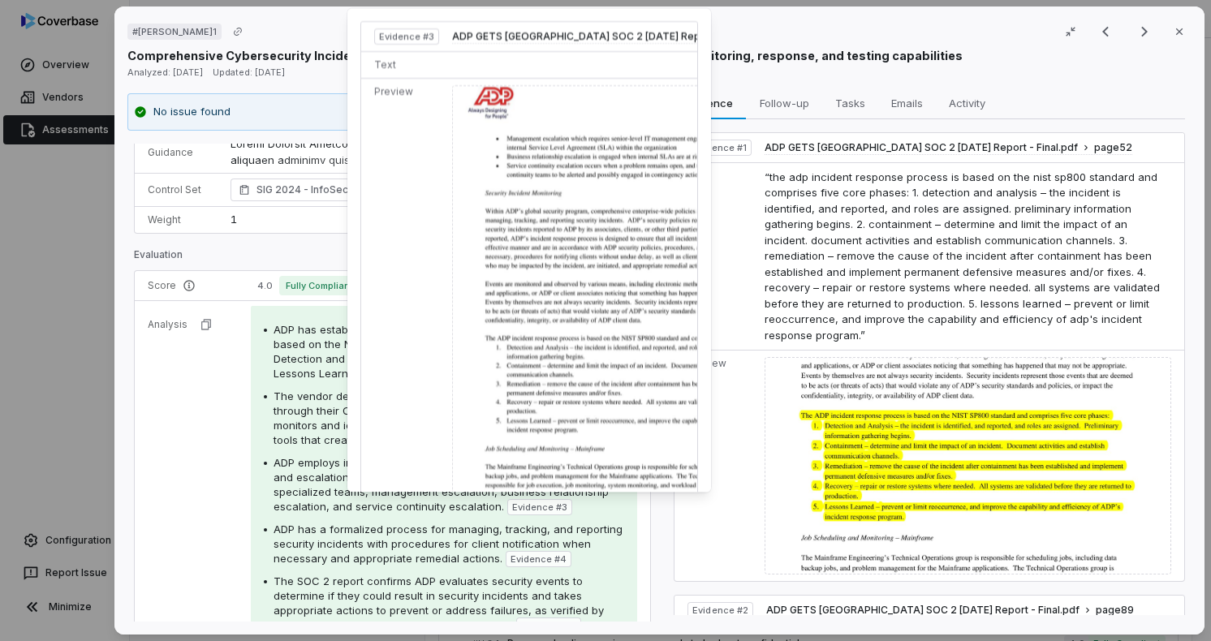
click at [586, 386] on img at bounding box center [636, 314] width 368 height 459
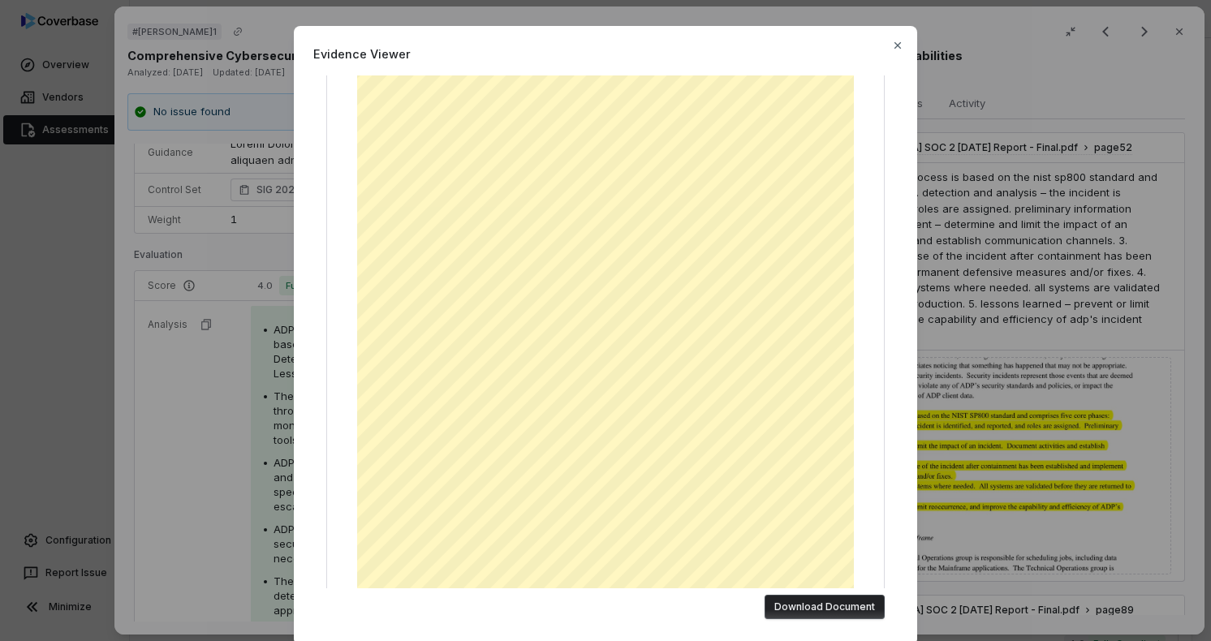
scroll to position [130, 0]
click at [268, 419] on div "Evidence Viewer ADP GETS [GEOGRAPHIC_DATA] SOC 2 [DATE] Report - Final.pdf | Pa…" at bounding box center [605, 320] width 1211 height 641
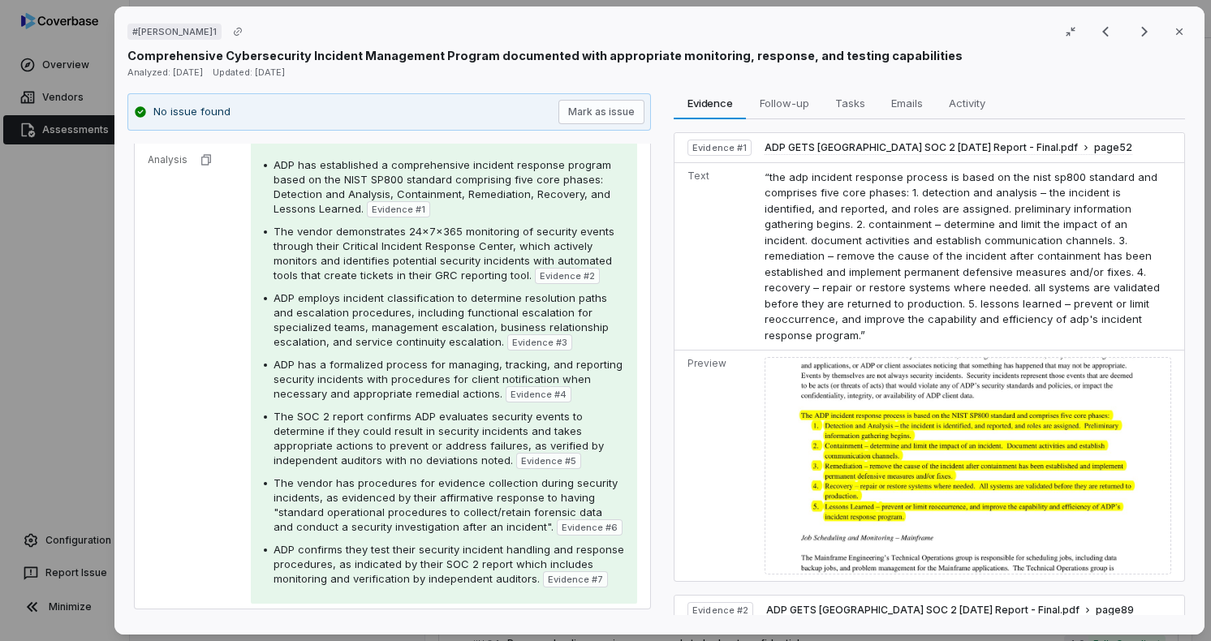
scroll to position [327, 0]
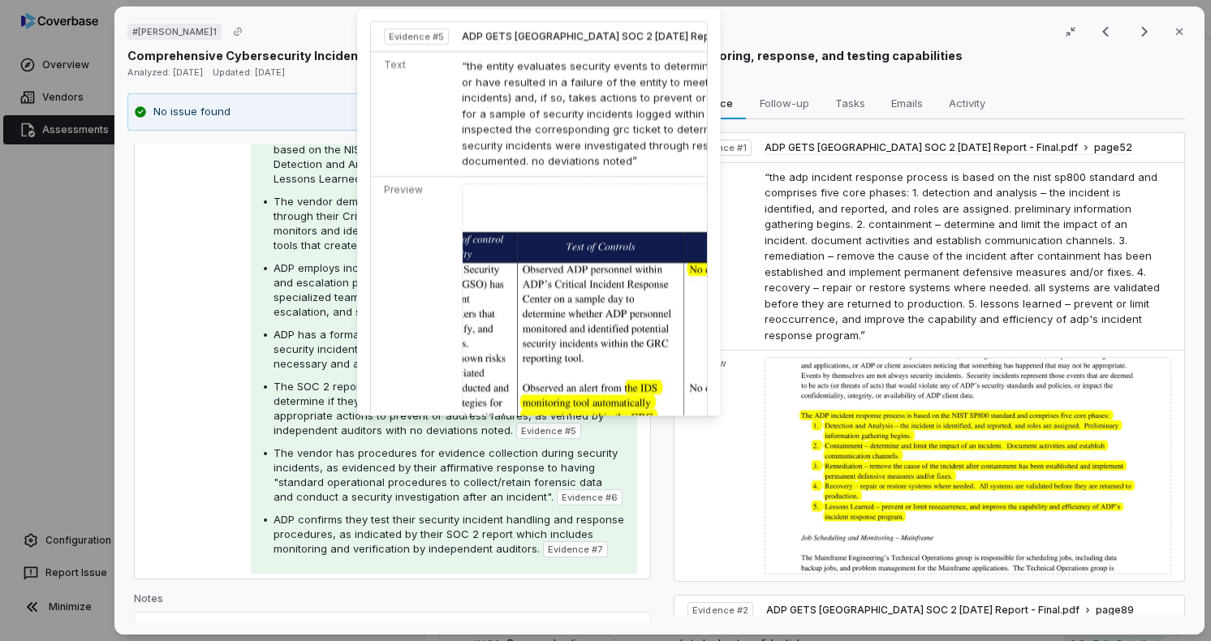
click at [569, 344] on img at bounding box center [646, 446] width 368 height 527
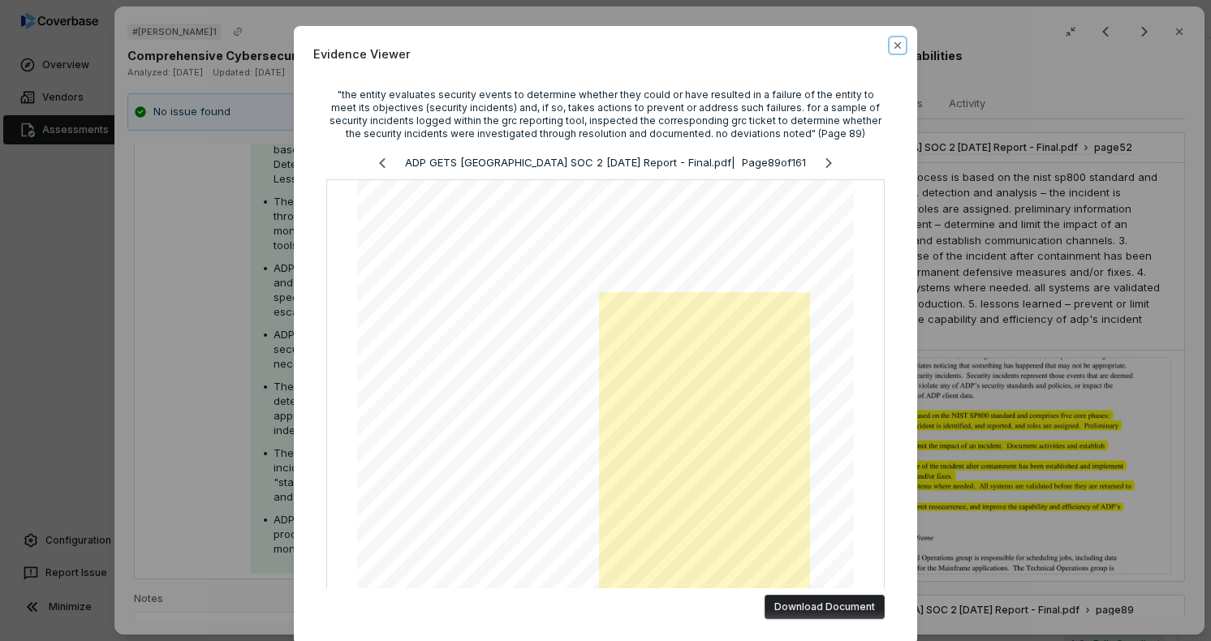
drag, startPoint x: 896, startPoint y: 45, endPoint x: 880, endPoint y: 67, distance: 26.1
click at [894, 48] on icon "button" at bounding box center [897, 45] width 13 height 13
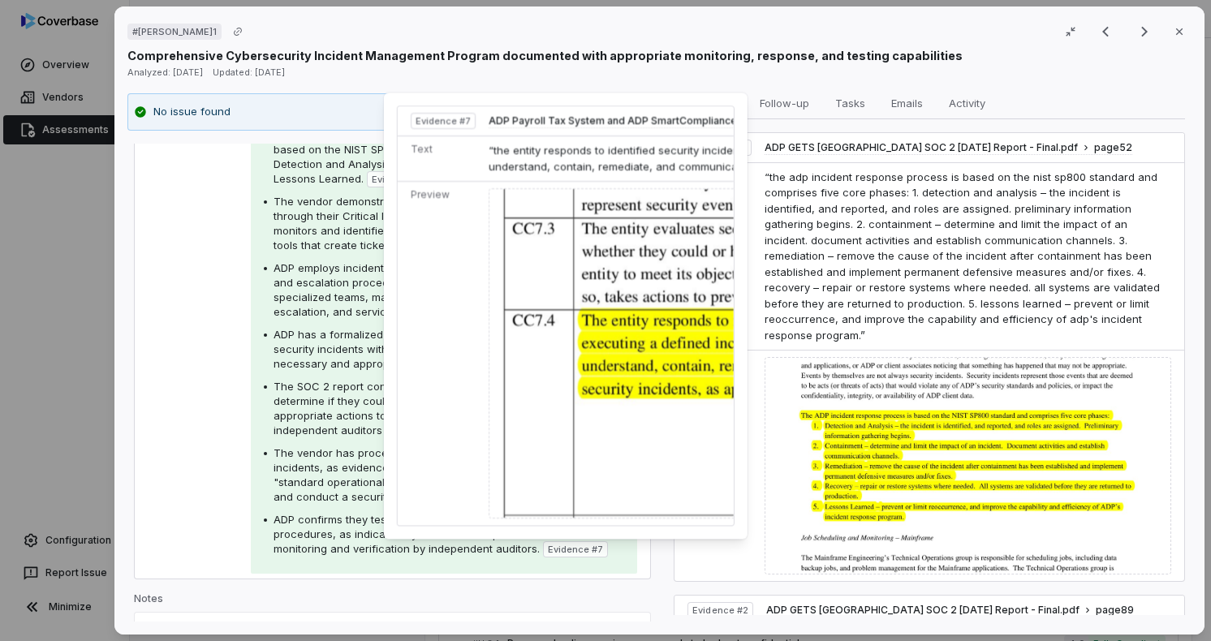
click at [587, 440] on img at bounding box center [761, 353] width 544 height 330
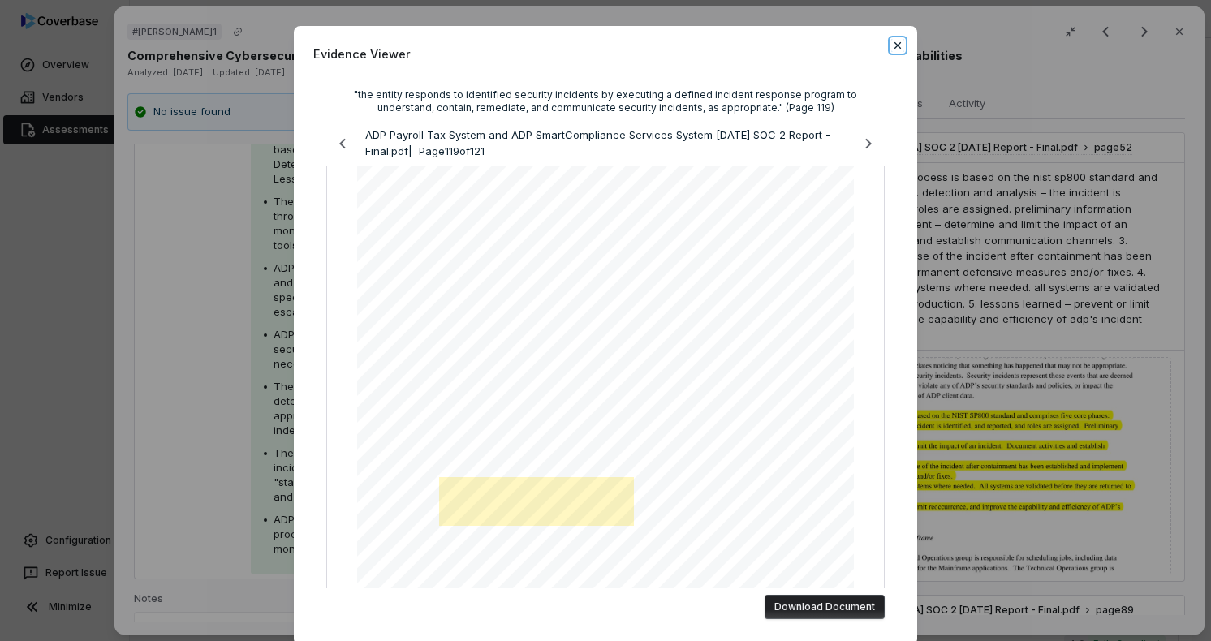
click at [894, 45] on icon "button" at bounding box center [897, 45] width 6 height 6
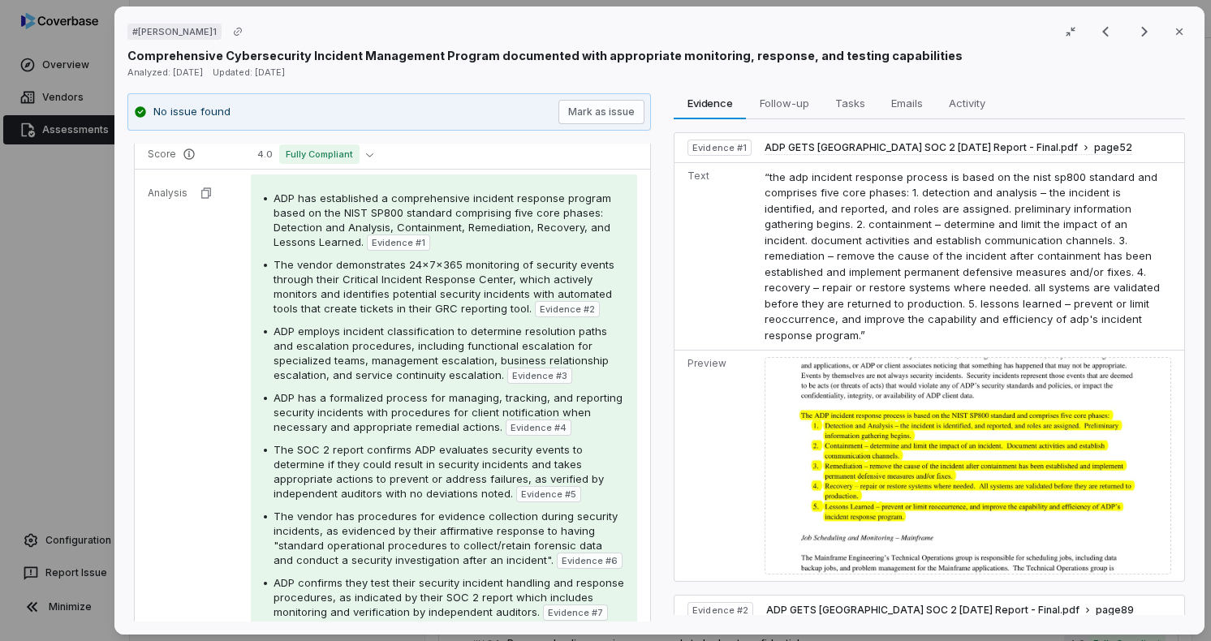
scroll to position [132, 0]
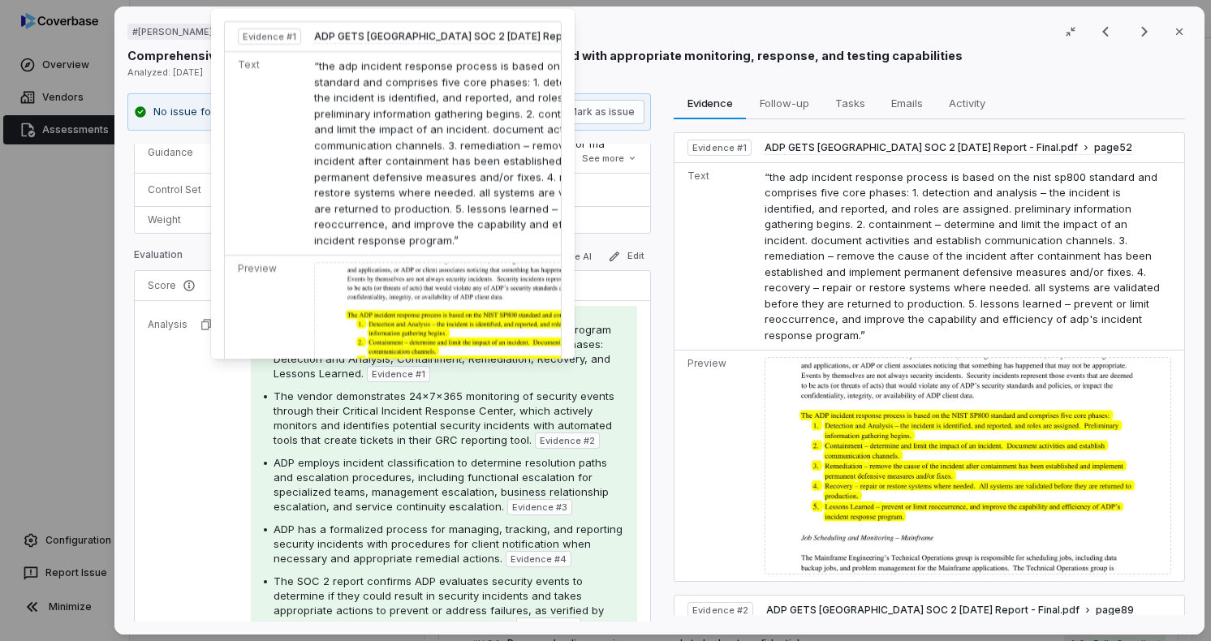
click at [390, 320] on img at bounding box center [498, 360] width 368 height 196
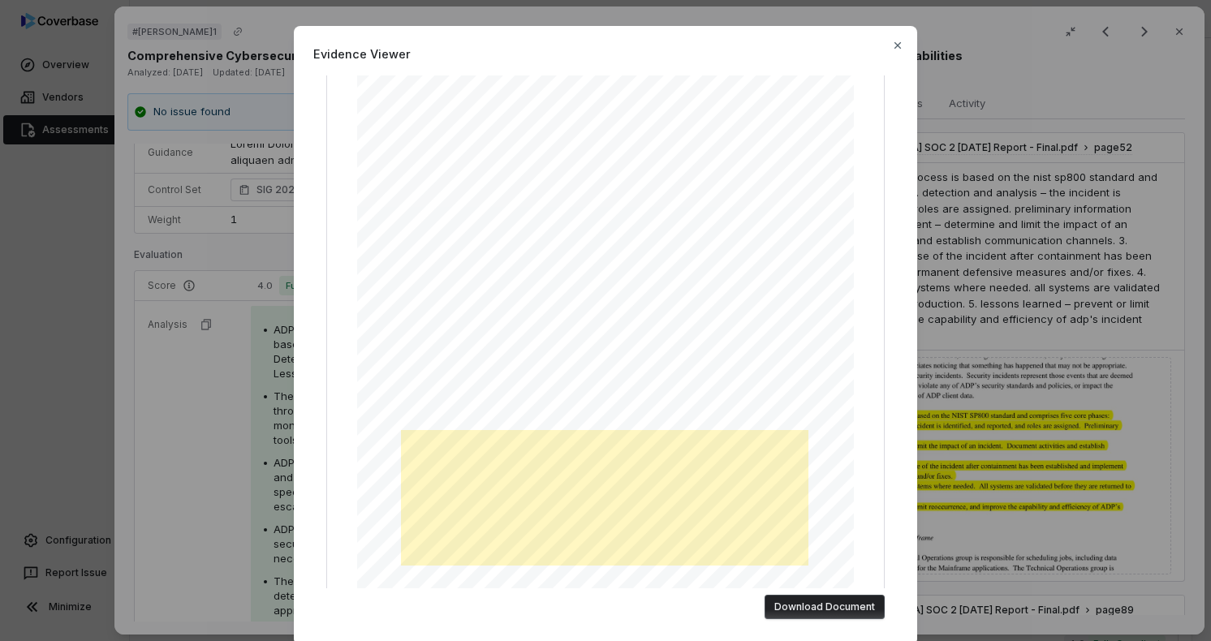
scroll to position [0, 0]
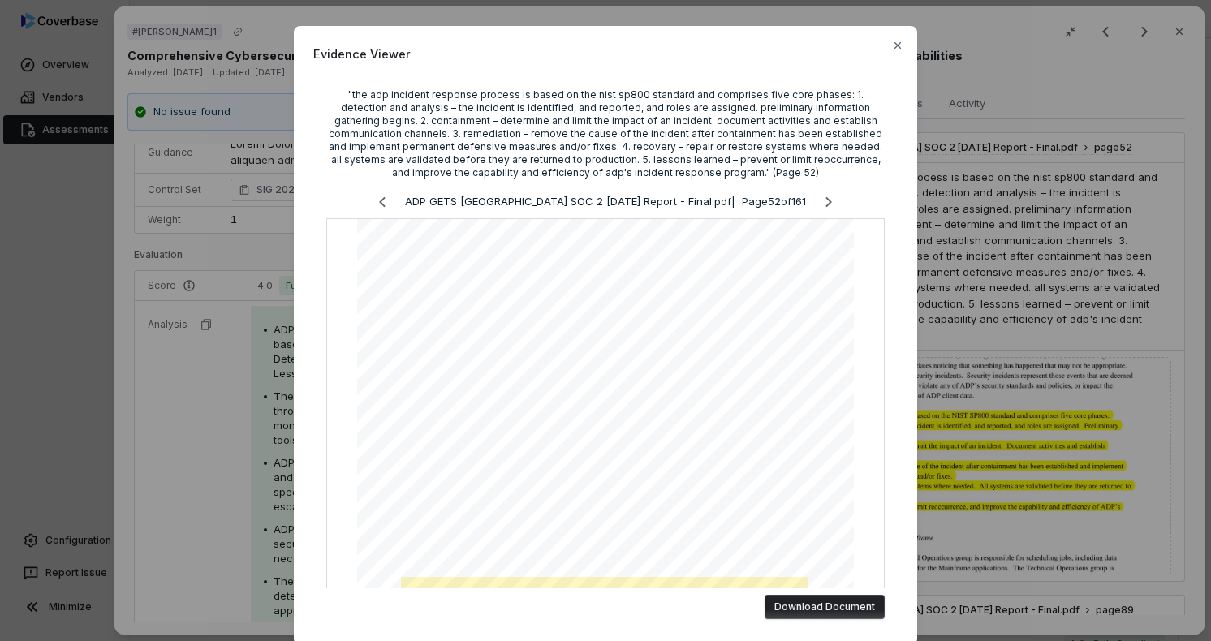
click at [250, 351] on div "Evidence Viewer "the adp incident response process is based on the nist sp800 s…" at bounding box center [605, 341] width 1211 height 683
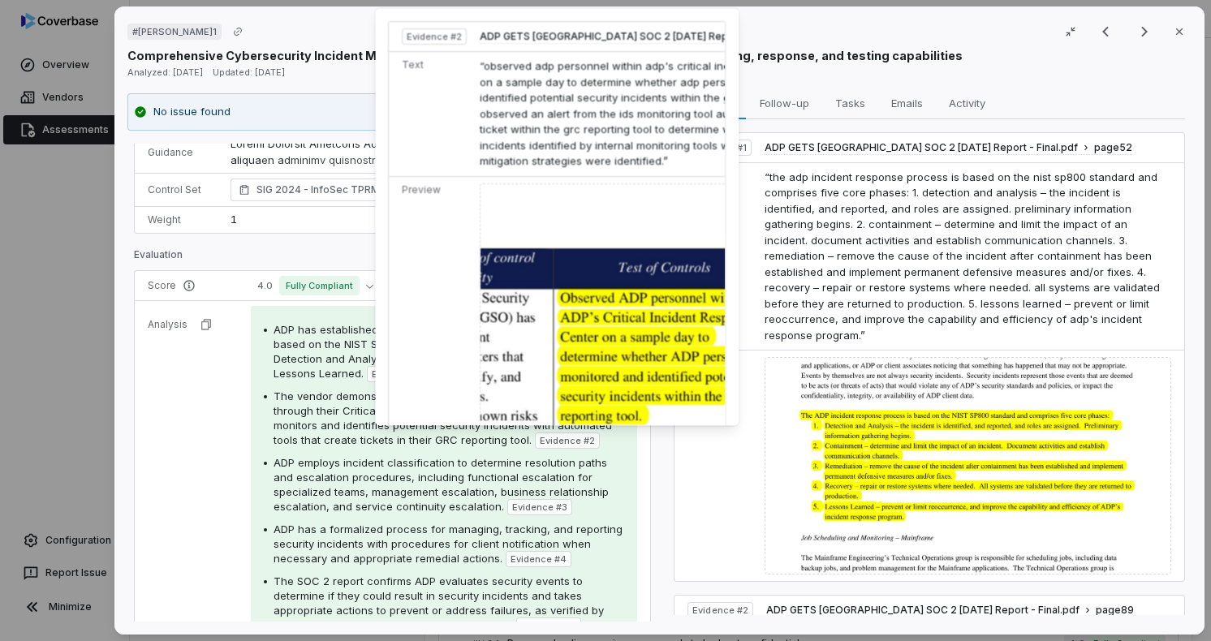
click at [562, 381] on img at bounding box center [664, 444] width 368 height 523
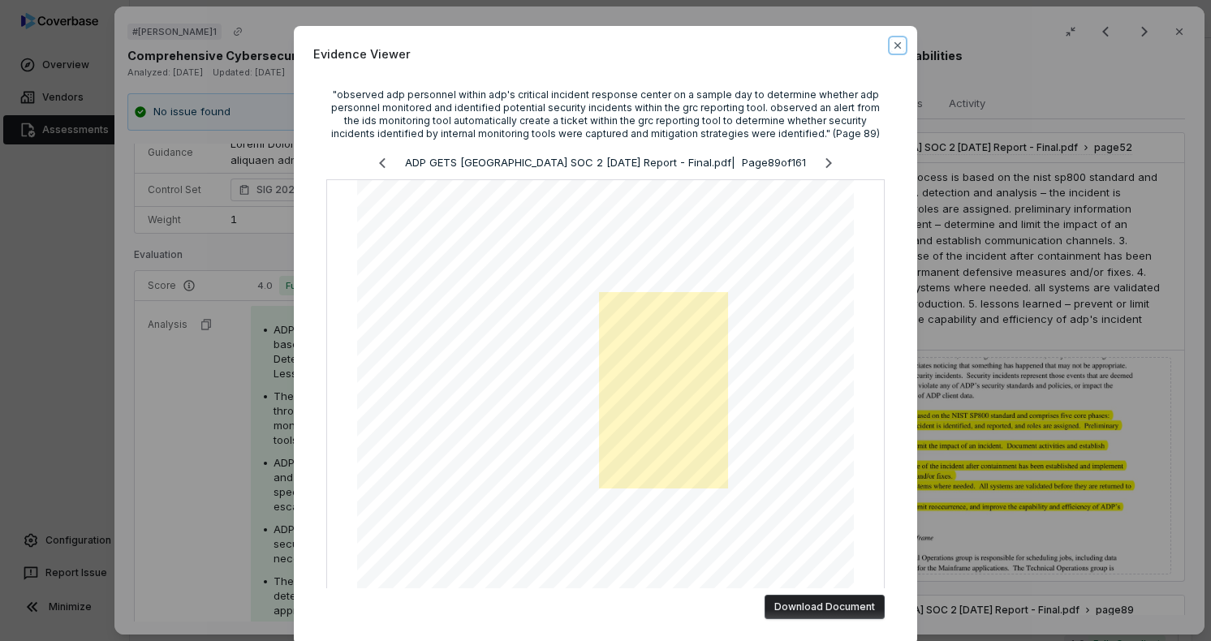
drag, startPoint x: 896, startPoint y: 45, endPoint x: 897, endPoint y: 75, distance: 29.2
click at [896, 45] on icon "button" at bounding box center [897, 45] width 13 height 13
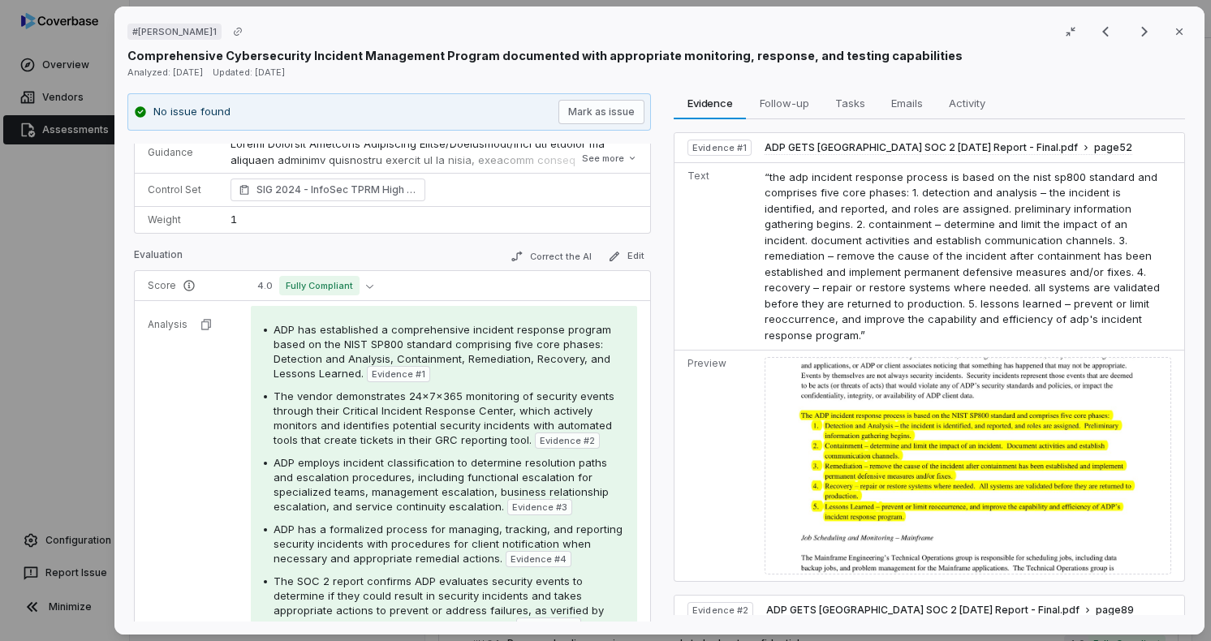
click at [374, 353] on span "ADP has established a comprehensive incident response program based on the NIST…" at bounding box center [442, 351] width 338 height 57
click at [385, 368] on span "Evidence # 1" at bounding box center [399, 374] width 54 height 13
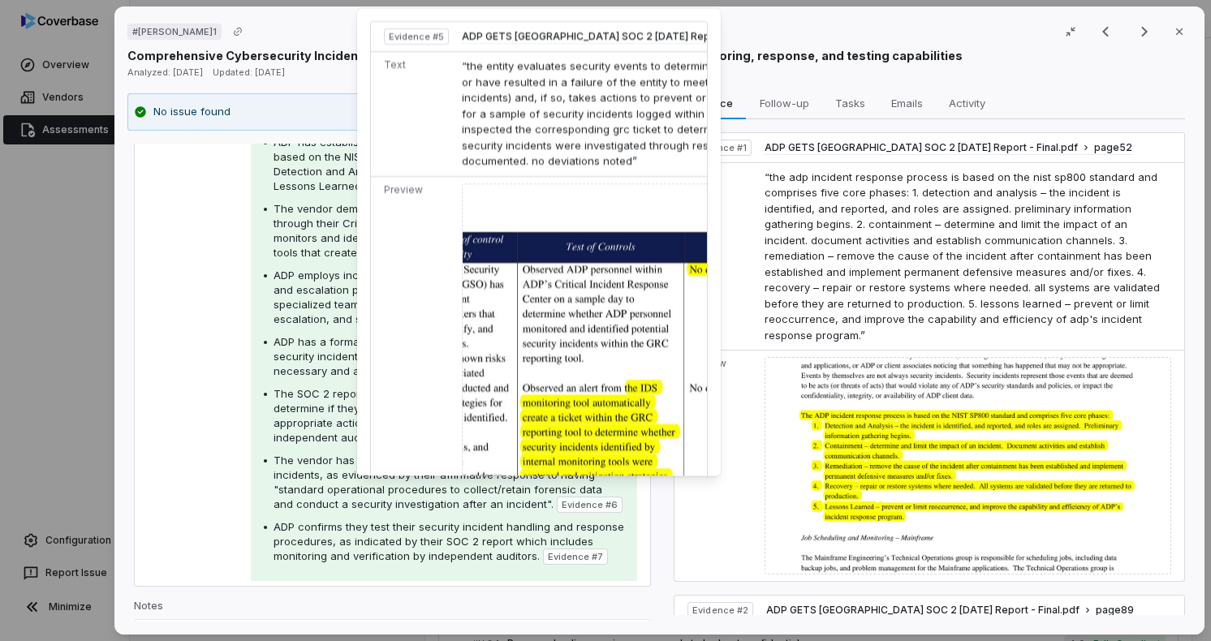
scroll to position [327, 0]
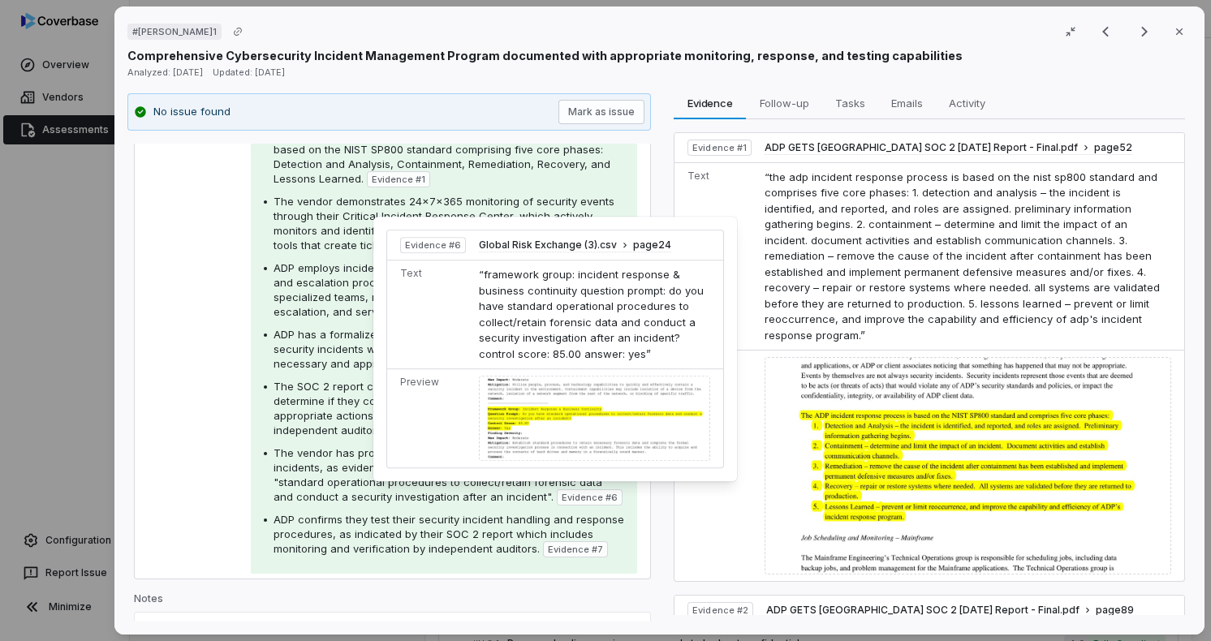
click at [560, 417] on div at bounding box center [594, 418] width 231 height 85
click at [562, 499] on span "Evidence # 6" at bounding box center [590, 497] width 56 height 13
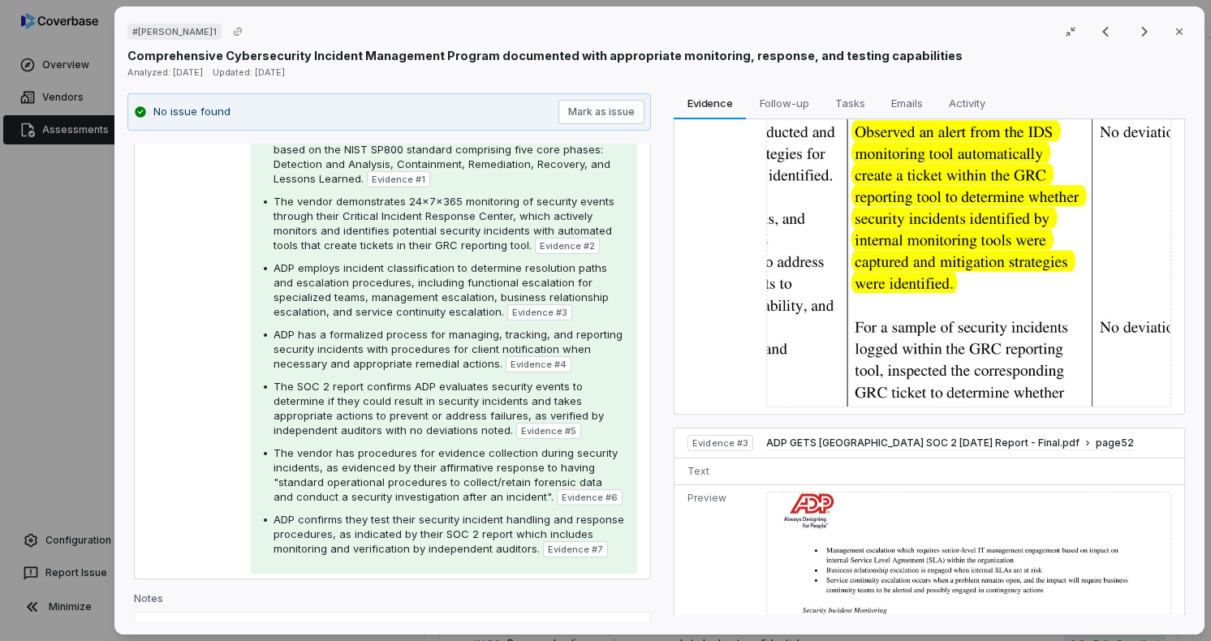
scroll to position [1428, 0]
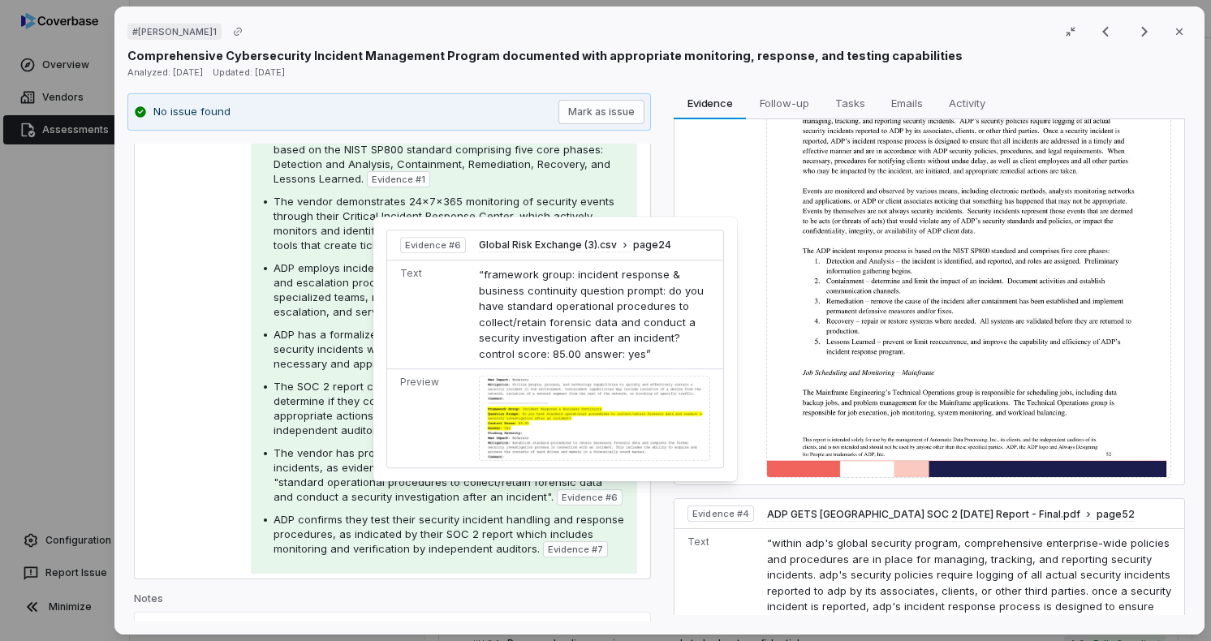
click at [561, 420] on div at bounding box center [594, 418] width 231 height 85
click at [528, 288] on span "“framework group: incident response & business continuity question prompt: do y…" at bounding box center [591, 314] width 225 height 93
click at [519, 247] on span "Global Risk Exchange (3).csv" at bounding box center [548, 245] width 138 height 13
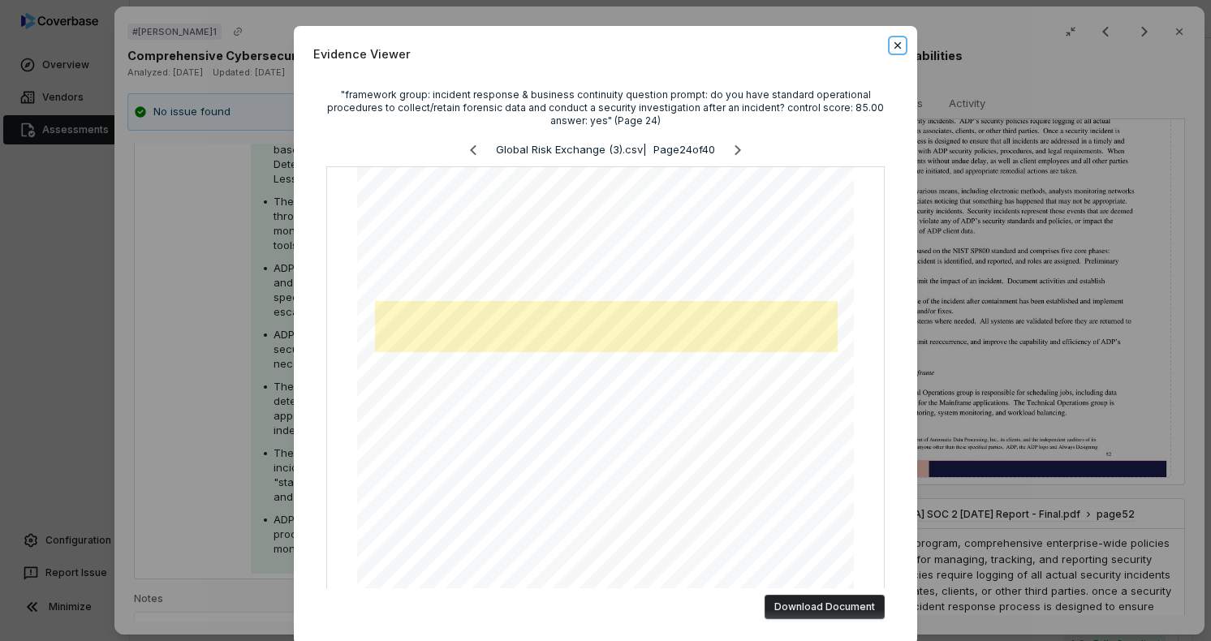
click at [893, 45] on icon "button" at bounding box center [897, 45] width 13 height 13
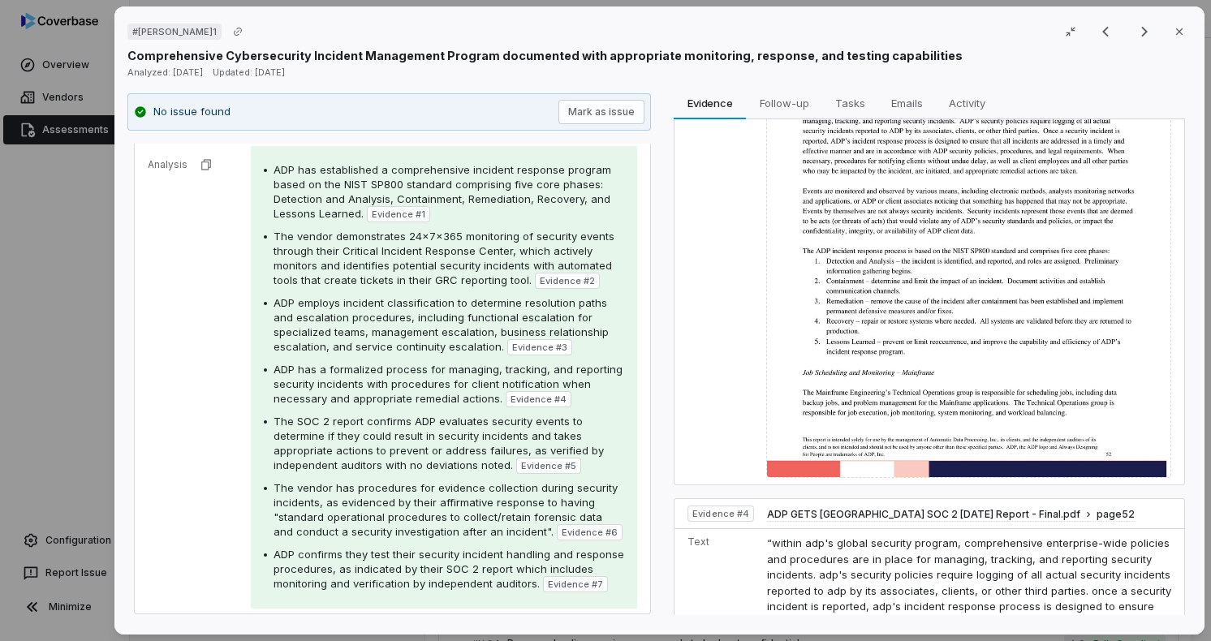
scroll to position [262, 0]
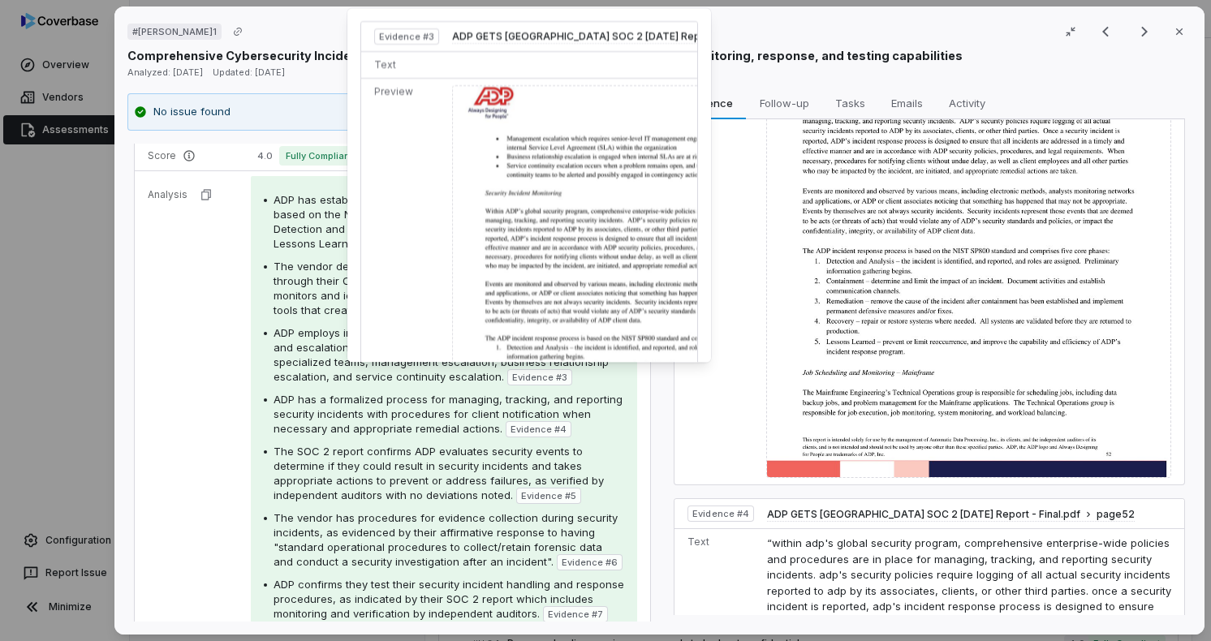
click at [532, 315] on img at bounding box center [636, 314] width 368 height 459
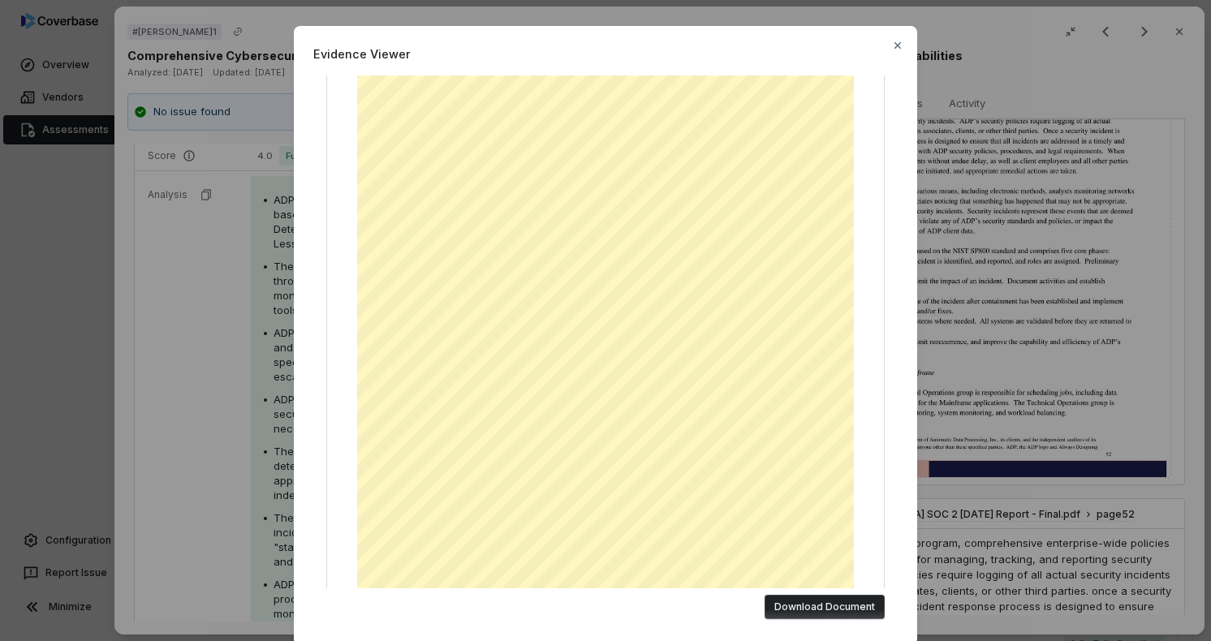
scroll to position [130, 0]
drag, startPoint x: 899, startPoint y: 45, endPoint x: 835, endPoint y: 103, distance: 86.2
click at [899, 45] on icon "button" at bounding box center [897, 45] width 13 height 13
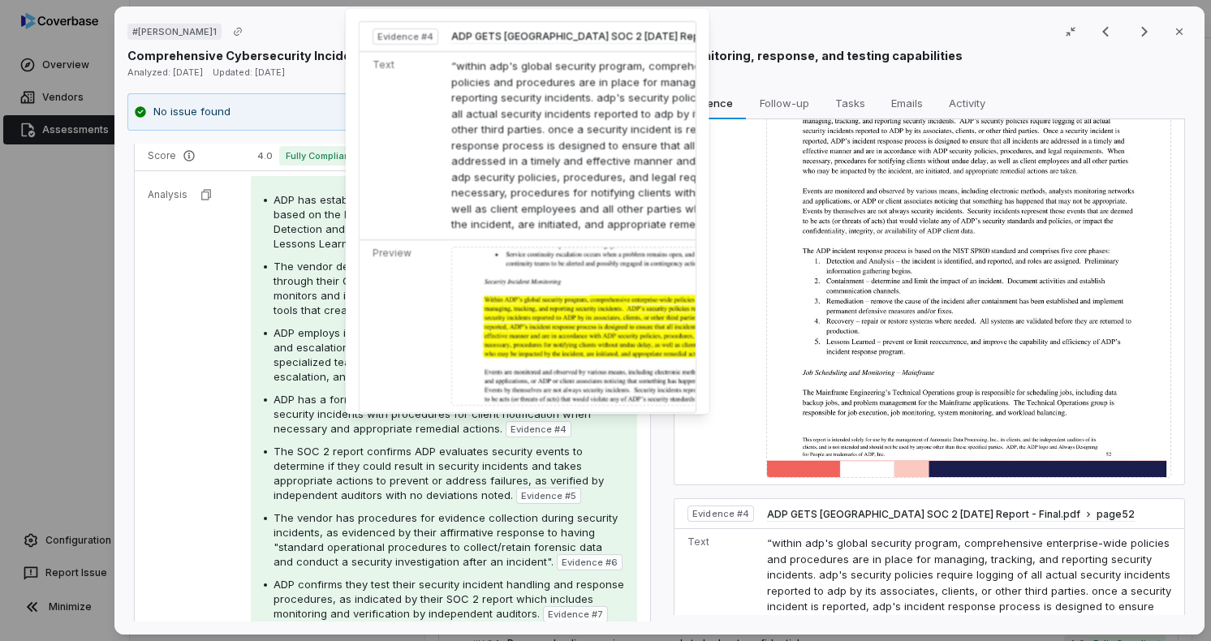
click at [529, 352] on img at bounding box center [635, 327] width 368 height 160
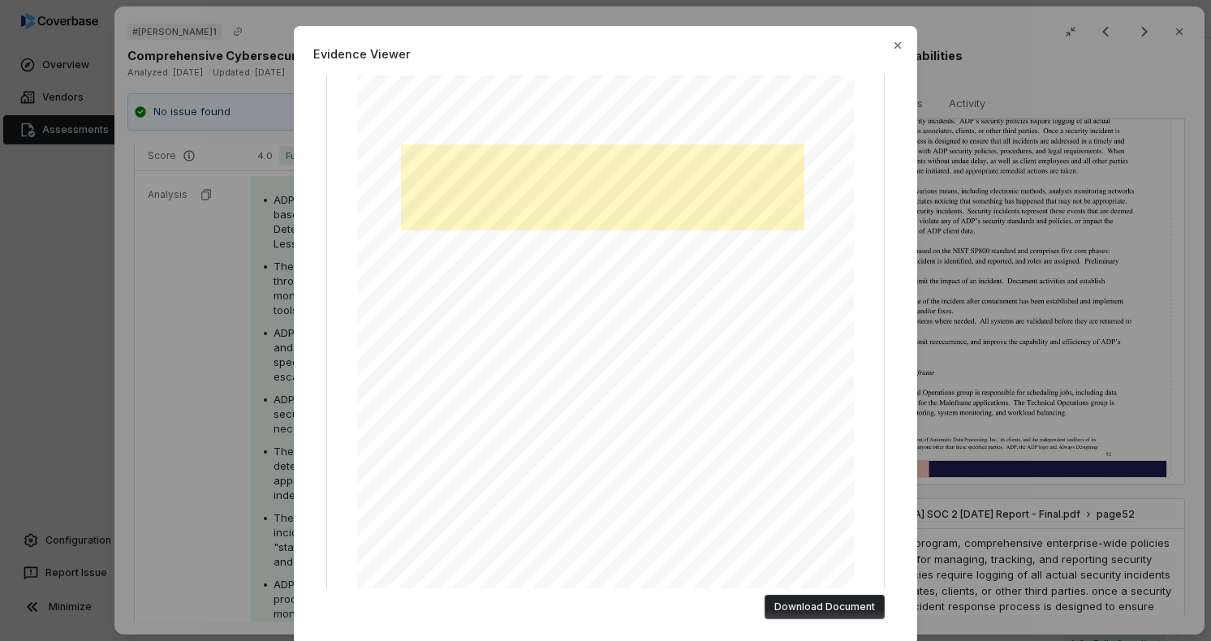
scroll to position [195, 0]
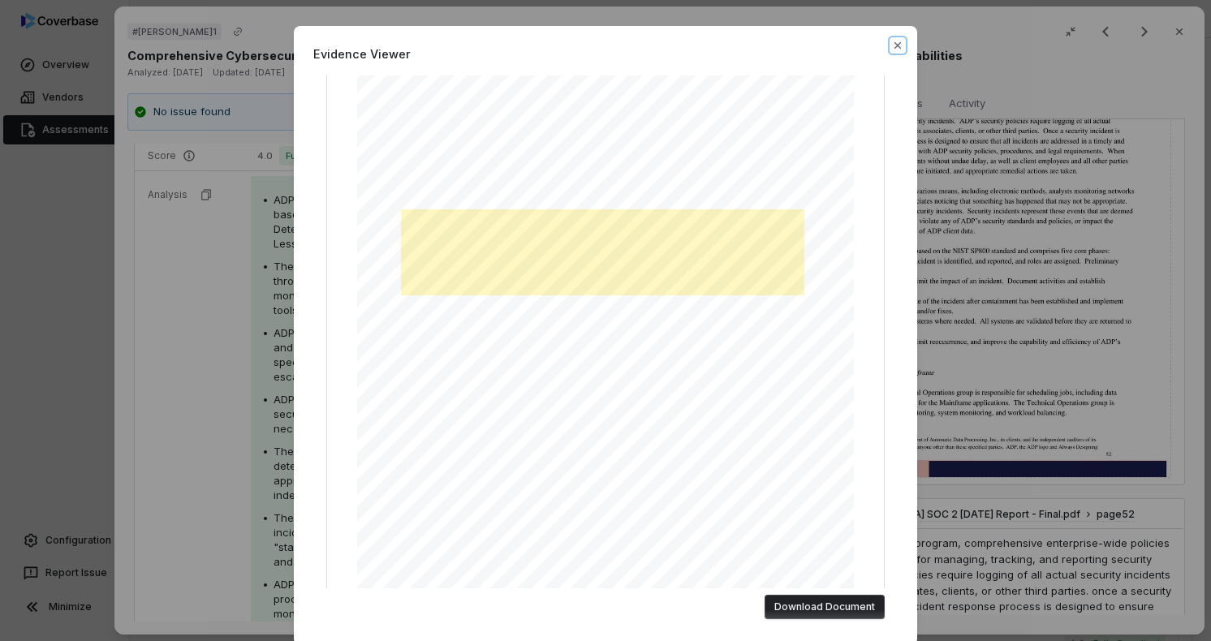
drag, startPoint x: 889, startPoint y: 44, endPoint x: 887, endPoint y: 97, distance: 52.8
click at [891, 44] on icon "button" at bounding box center [897, 45] width 13 height 13
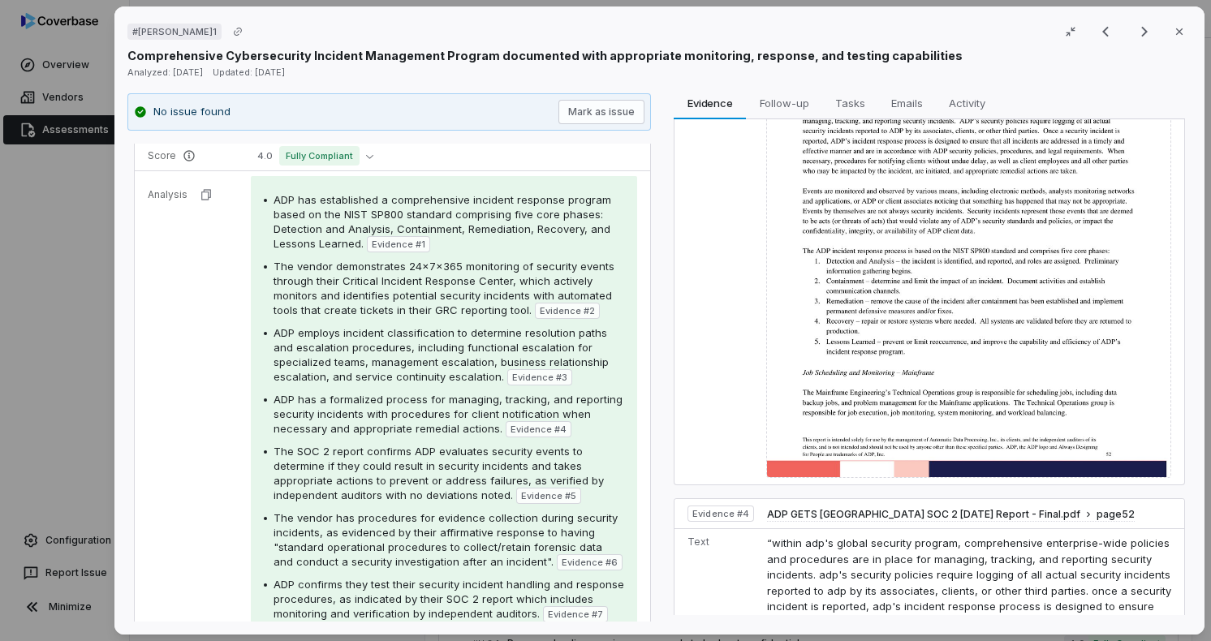
scroll to position [327, 0]
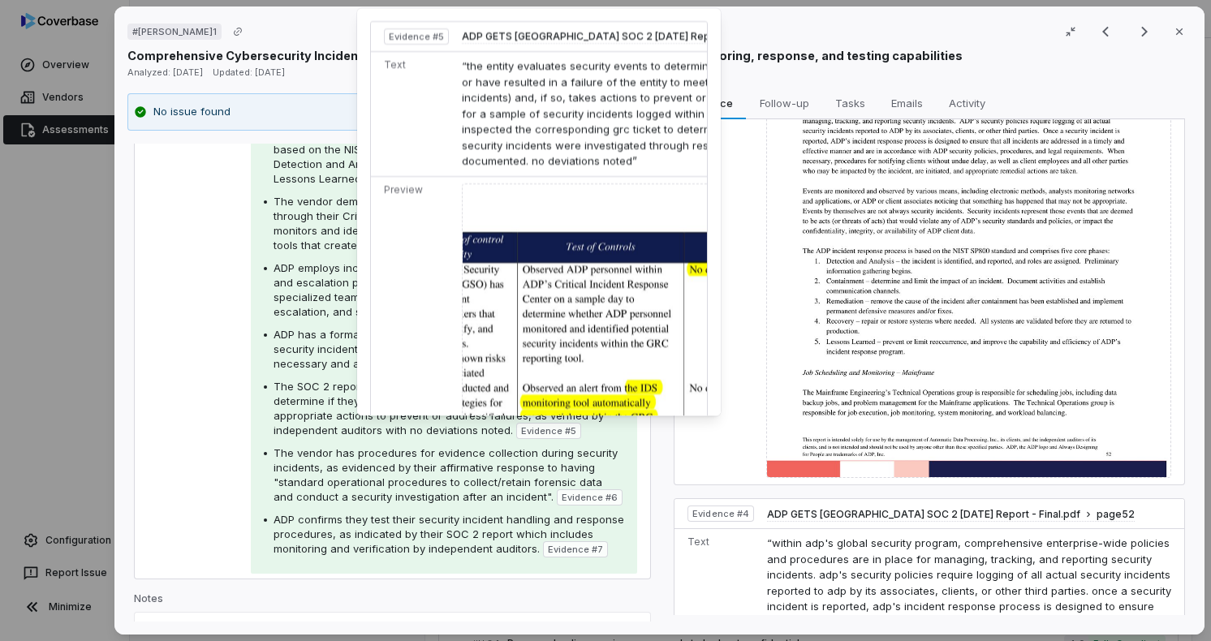
click at [540, 355] on img at bounding box center [646, 446] width 368 height 527
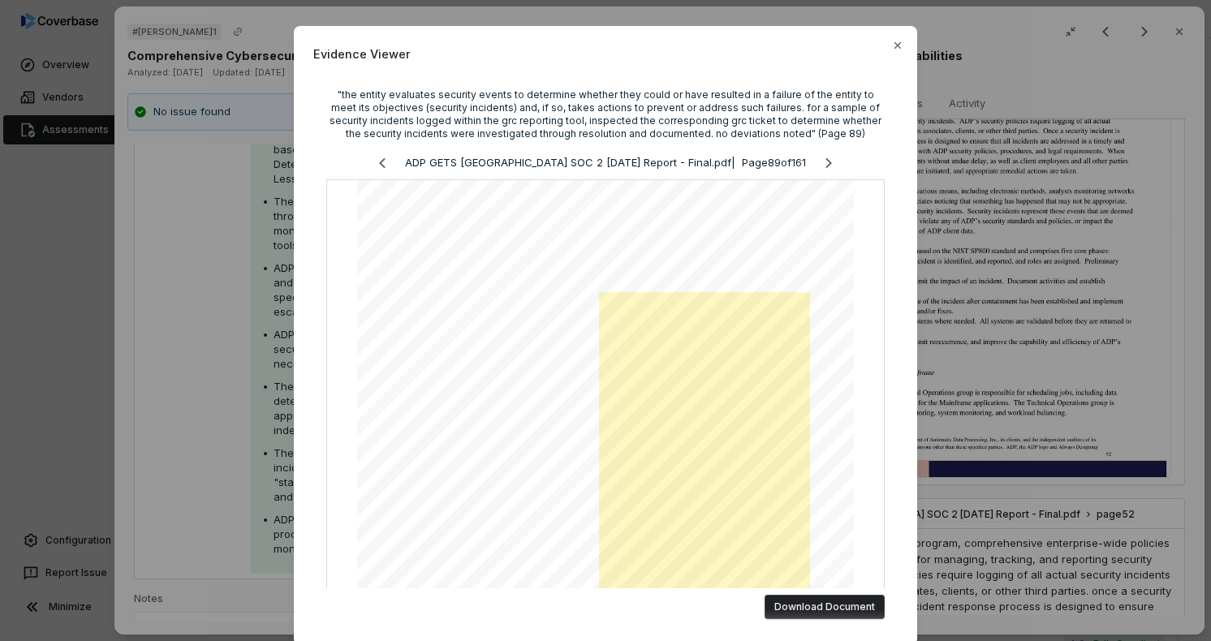
click at [228, 402] on div "Evidence Viewer "the entity evaluates security events to determine whether they…" at bounding box center [605, 320] width 1211 height 641
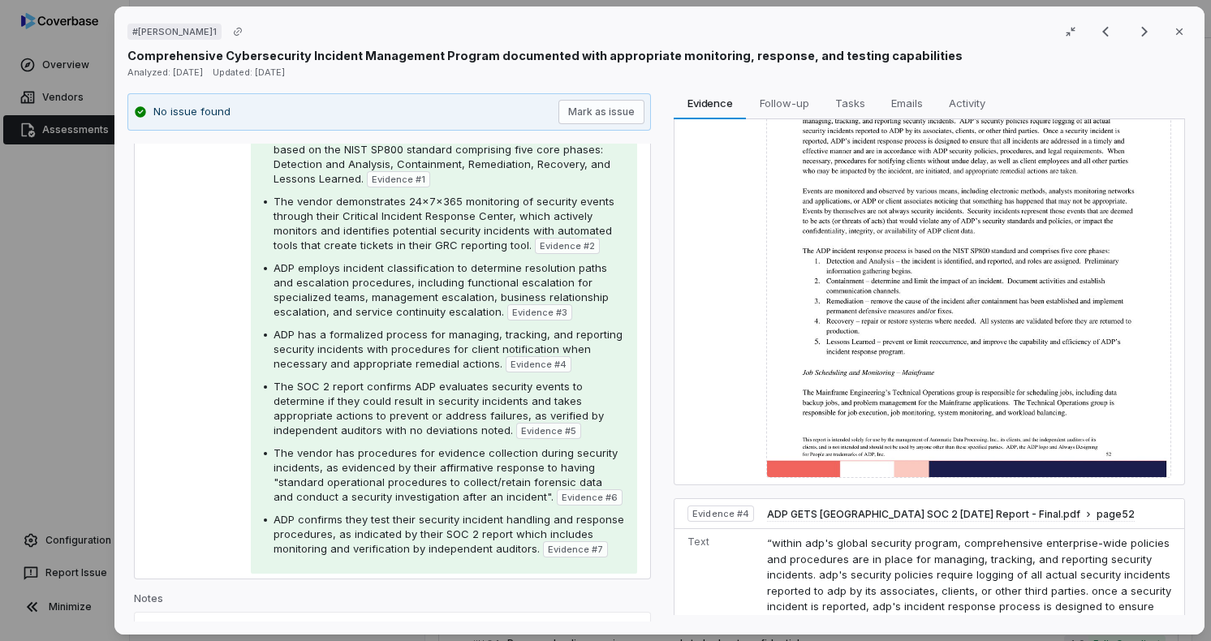
click at [531, 434] on span "Evidence # 5" at bounding box center [548, 430] width 55 height 13
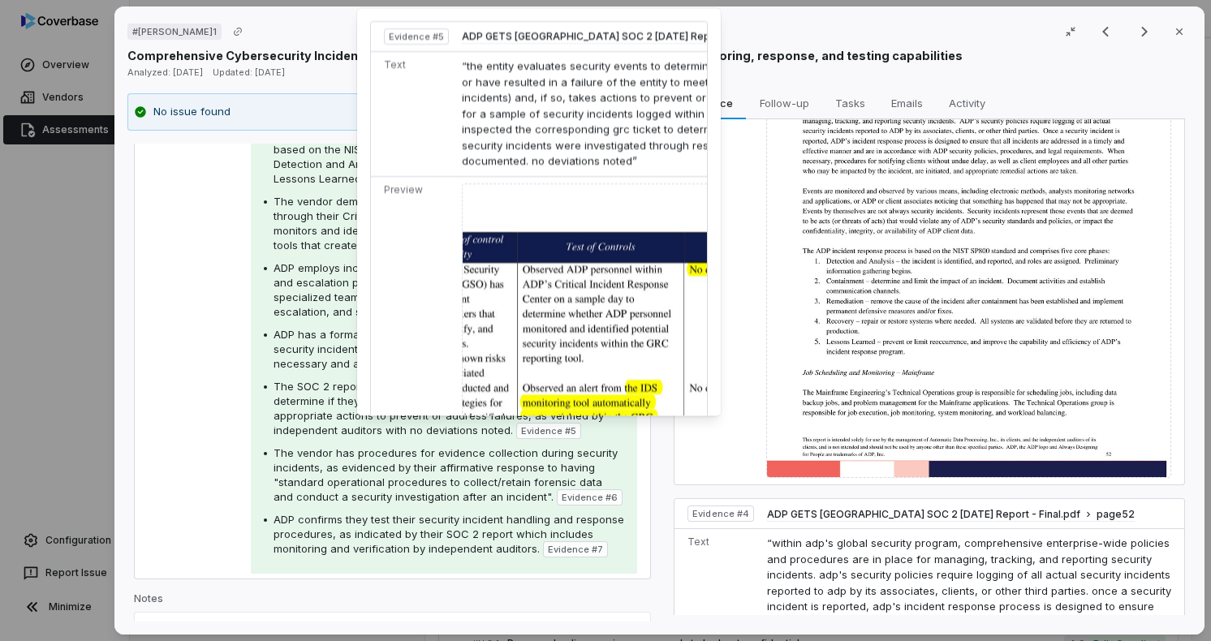
click at [534, 394] on img at bounding box center [646, 446] width 368 height 527
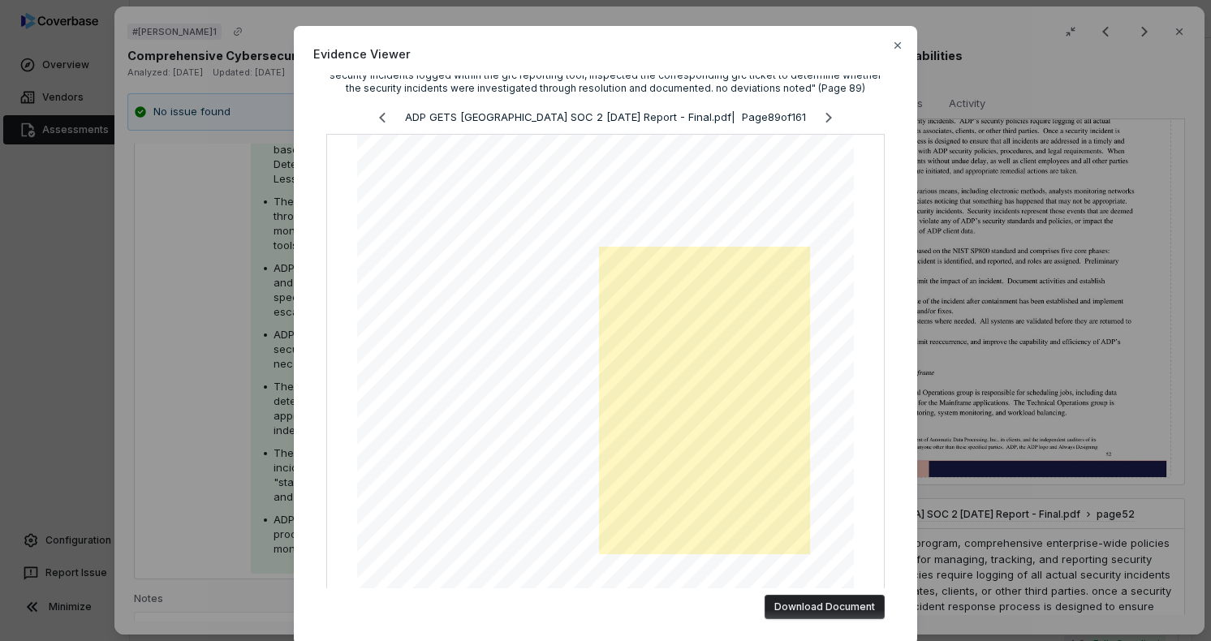
scroll to position [65, 0]
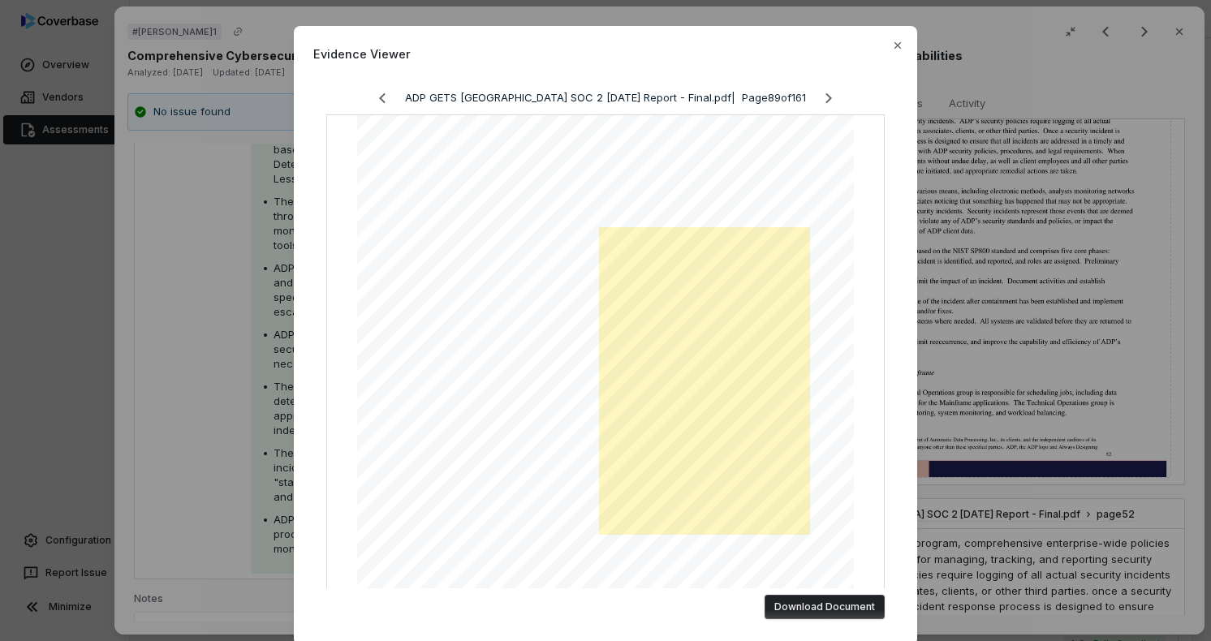
click at [289, 411] on div "Evidence Viewer "the entity evaluates security events to determine whether they…" at bounding box center [605, 320] width 1211 height 641
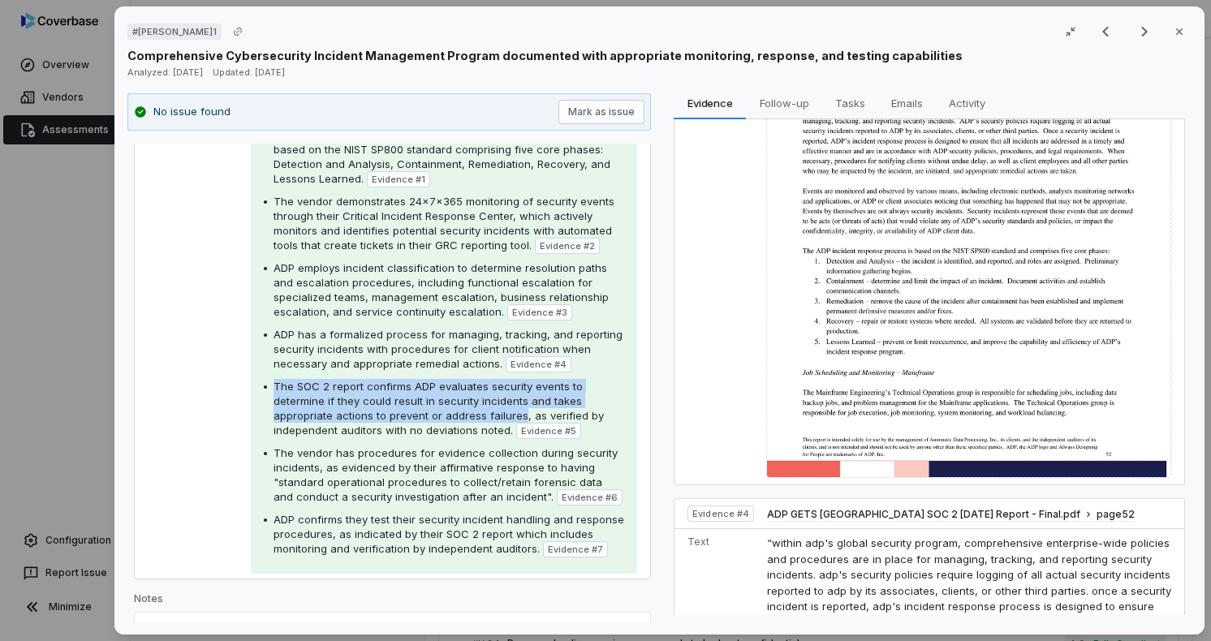
drag, startPoint x: 275, startPoint y: 382, endPoint x: 516, endPoint y: 418, distance: 243.6
click at [516, 418] on span "The SOC 2 report confirms ADP evaluates security events to determine if they co…" at bounding box center [438, 408] width 330 height 57
copy span "The SOC 2 report confirms ADP evaluates security events to determine if they co…"
click at [777, 321] on img at bounding box center [968, 225] width 405 height 506
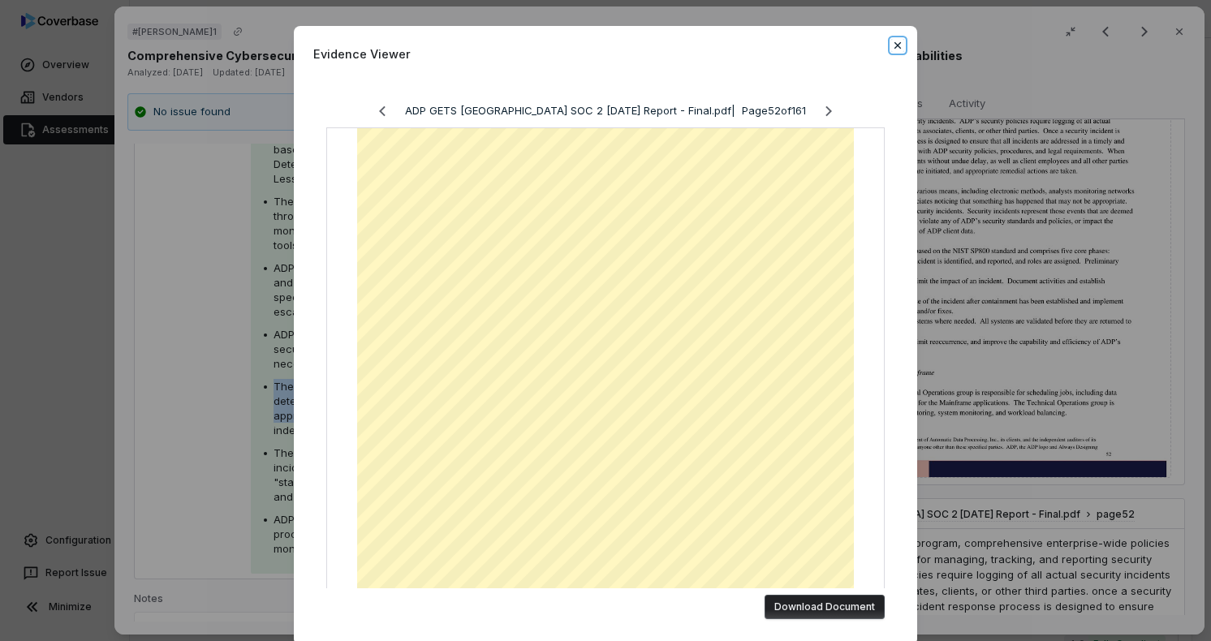
click at [895, 45] on icon "button" at bounding box center [897, 45] width 6 height 6
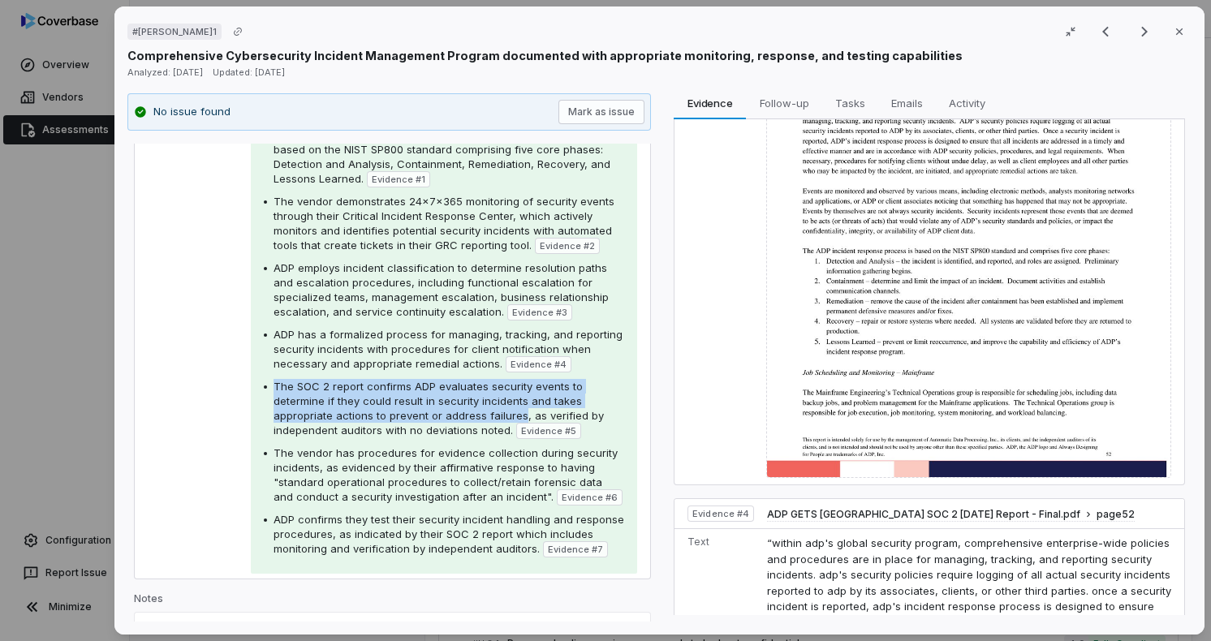
scroll to position [386, 0]
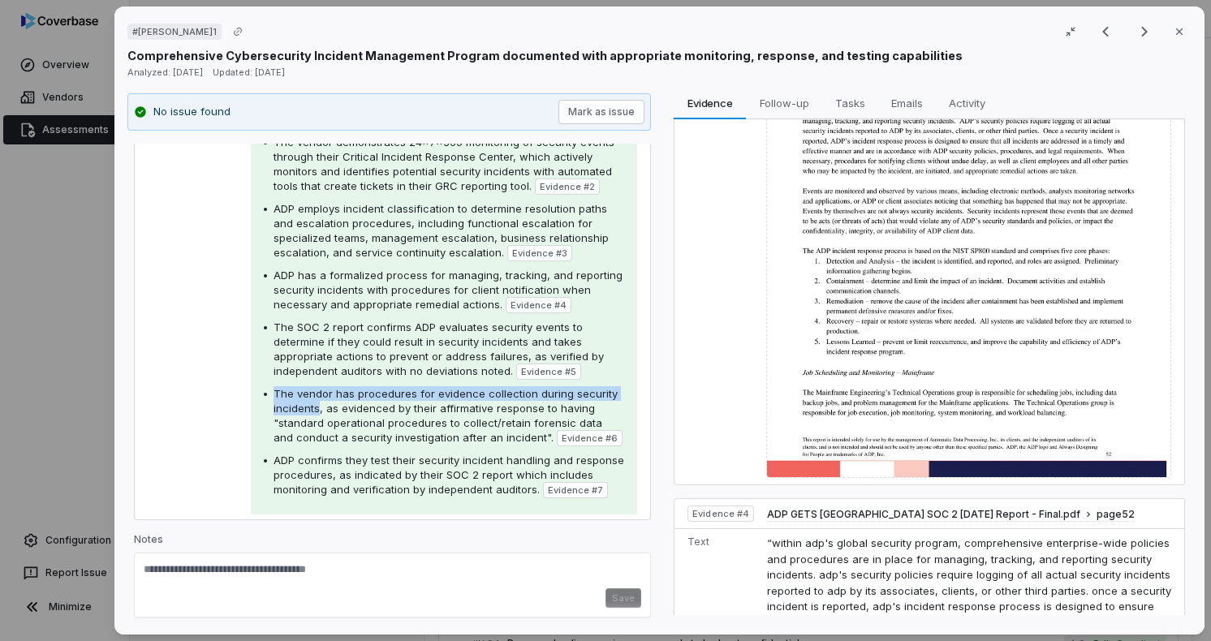
drag, startPoint x: 274, startPoint y: 392, endPoint x: 316, endPoint y: 406, distance: 43.6
click at [316, 406] on span "The vendor has procedures for evidence collection during security incidents, as…" at bounding box center [445, 415] width 344 height 57
copy span "The vendor has procedures for evidence collection during security incidents"
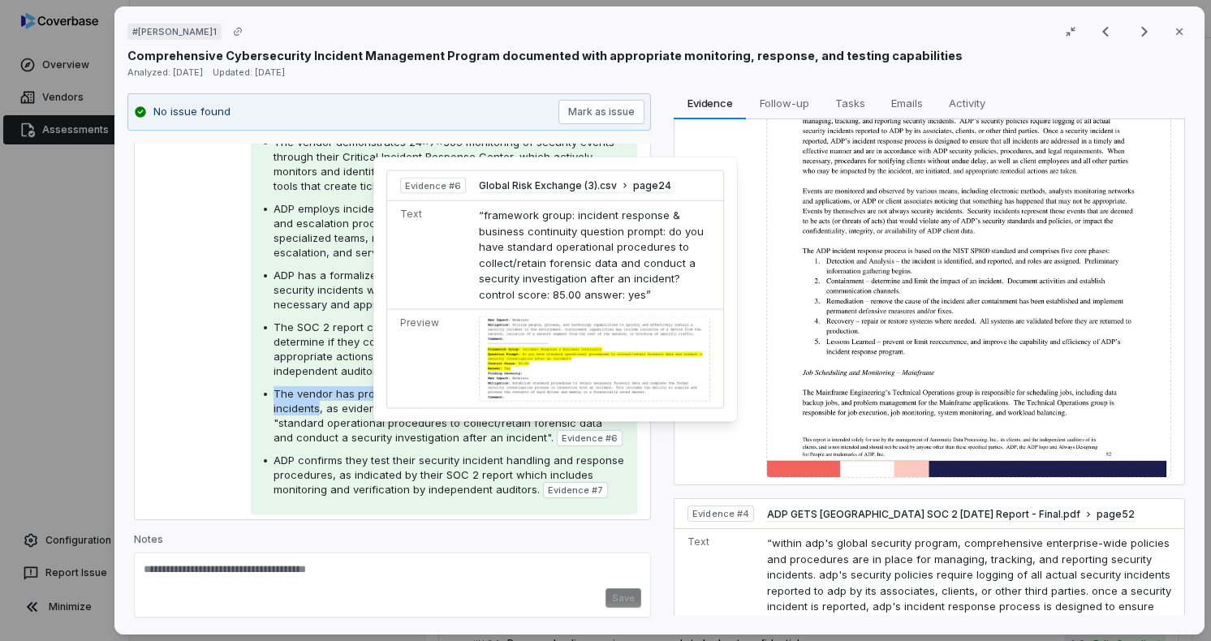
click at [559, 348] on div at bounding box center [594, 358] width 231 height 85
click at [554, 186] on span "Global Risk Exchange (3).csv" at bounding box center [548, 185] width 138 height 13
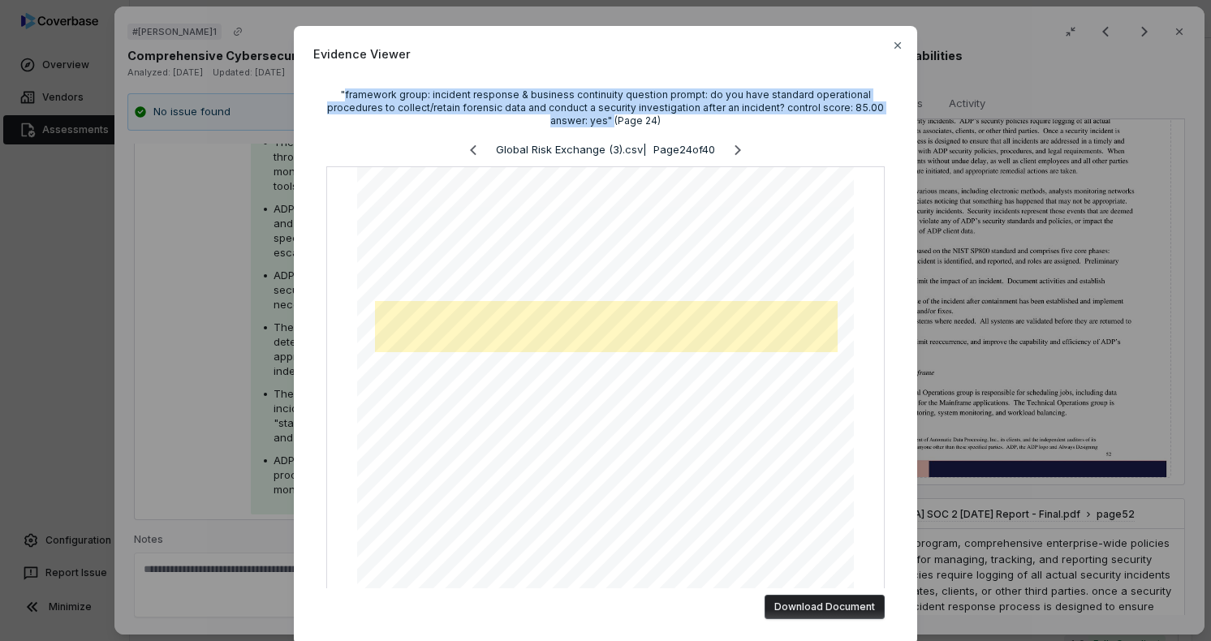
drag, startPoint x: 350, startPoint y: 94, endPoint x: 607, endPoint y: 118, distance: 258.3
click at [607, 118] on div ""framework group: incident response & business continuity question prompt: do y…" at bounding box center [605, 107] width 558 height 39
copy div "framework group: incident response & business continuity question prompt: do yo…"
click at [906, 44] on div "Evidence Viewer "framework group: incident response & business continuity quest…" at bounding box center [605, 335] width 623 height 619
click at [899, 44] on icon "button" at bounding box center [897, 45] width 13 height 13
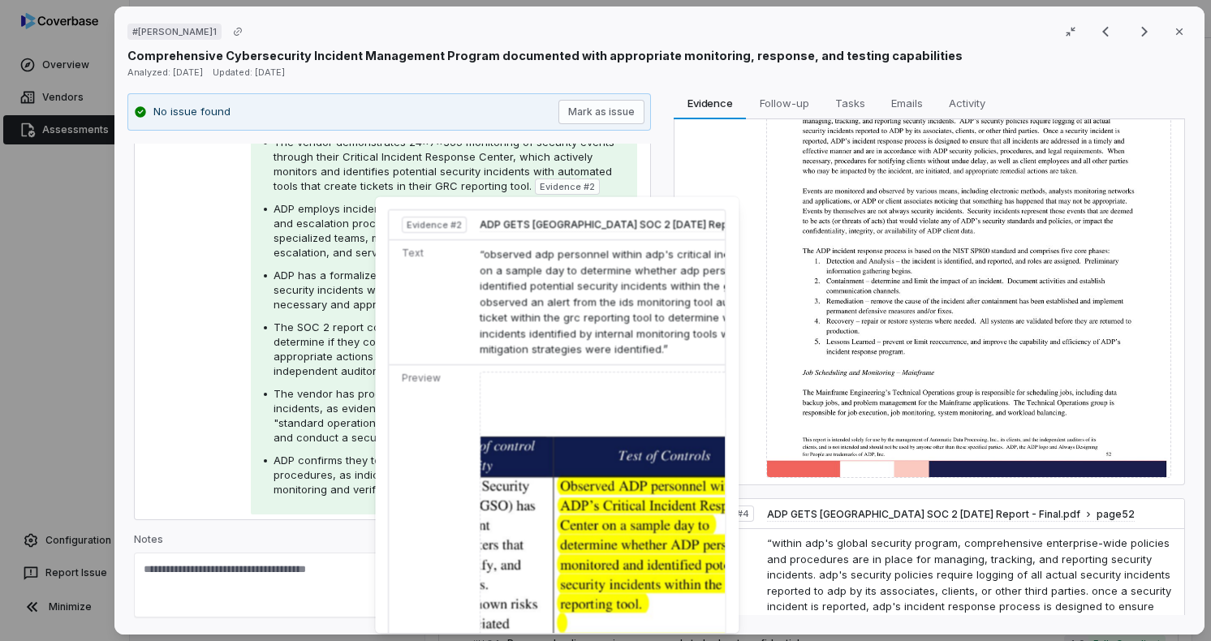
click at [613, 578] on img at bounding box center [664, 633] width 368 height 523
